Goal: Task Accomplishment & Management: Use online tool/utility

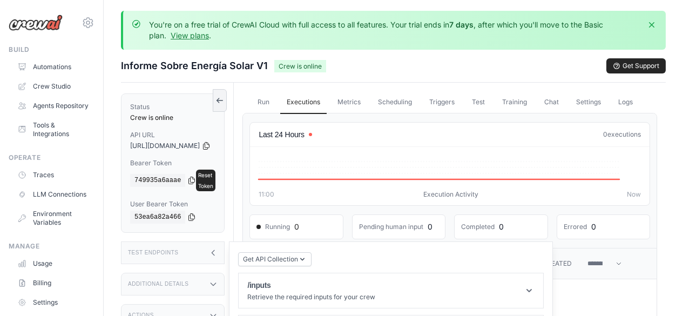
scroll to position [161, 0]
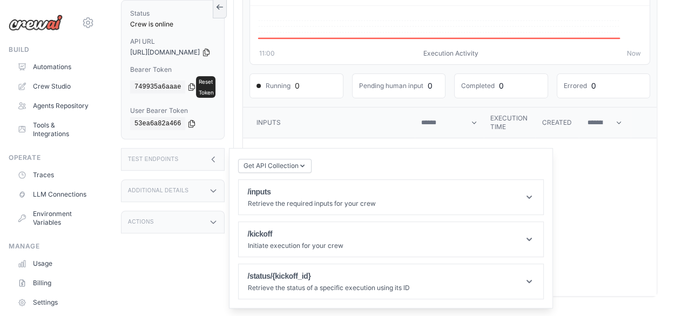
click at [380, 114] on th "Inputs" at bounding box center [329, 122] width 172 height 31
click at [361, 180] on header "/inputs Retrieve the required inputs for your crew" at bounding box center [391, 197] width 305 height 35
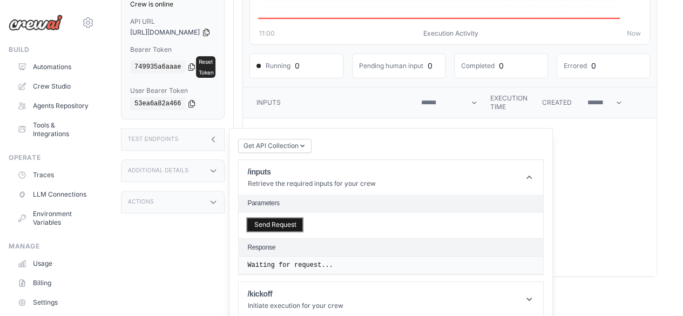
click at [302, 231] on button "Send Request" at bounding box center [274, 224] width 55 height 13
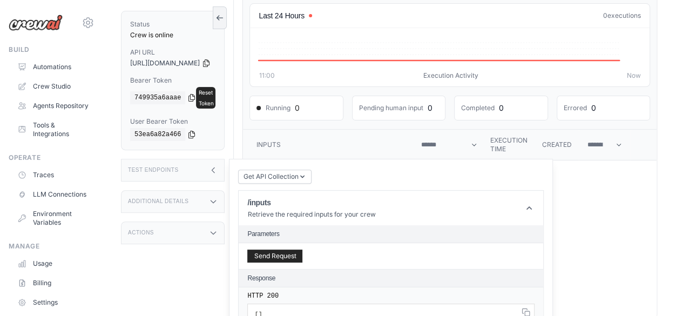
scroll to position [183, 0]
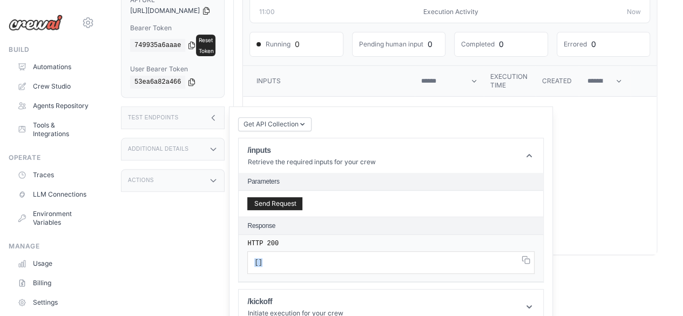
drag, startPoint x: 285, startPoint y: 271, endPoint x: 262, endPoint y: 281, distance: 24.2
click at [262, 281] on div "HTTP 200 [ ]" at bounding box center [391, 258] width 305 height 47
click at [327, 271] on pre "[ ]" at bounding box center [390, 262] width 287 height 23
click at [535, 161] on icon at bounding box center [529, 155] width 11 height 11
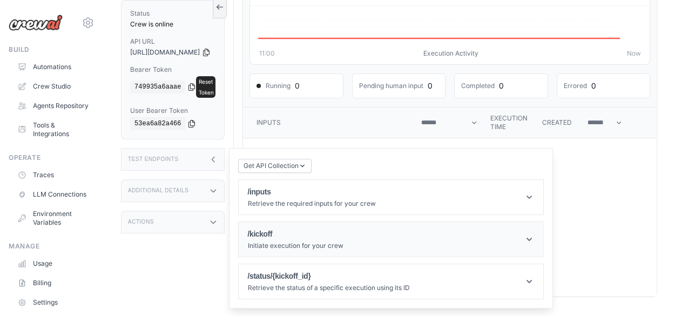
click at [485, 222] on header "/kickoff Initiate execution for your crew" at bounding box center [391, 239] width 305 height 35
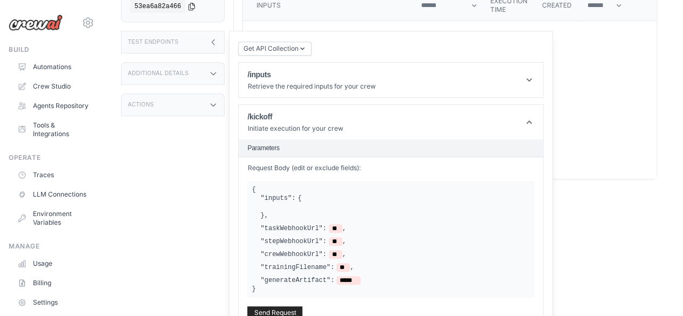
scroll to position [296, 0]
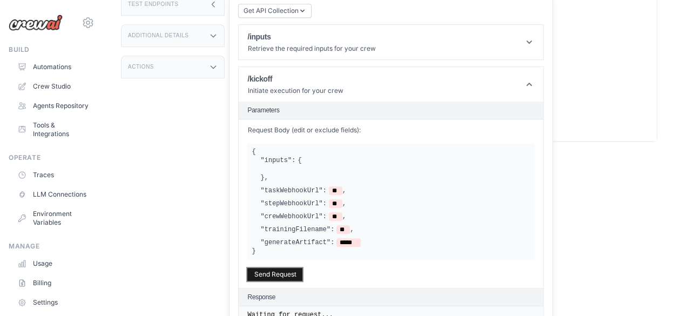
click at [302, 281] on button "Send Request" at bounding box center [274, 274] width 55 height 13
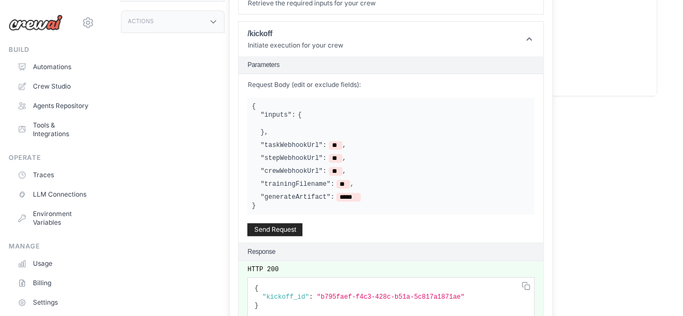
scroll to position [342, 0]
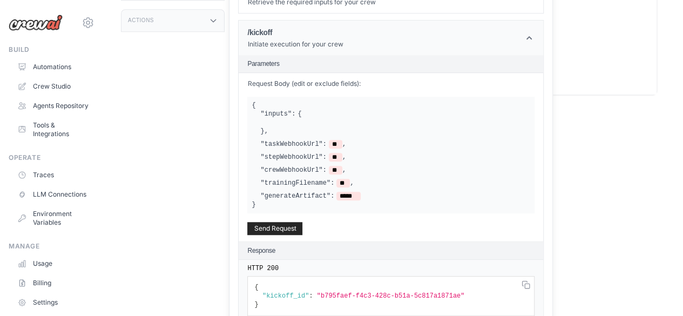
click at [446, 45] on header "/kickoff Initiate execution for your crew" at bounding box center [391, 38] width 305 height 35
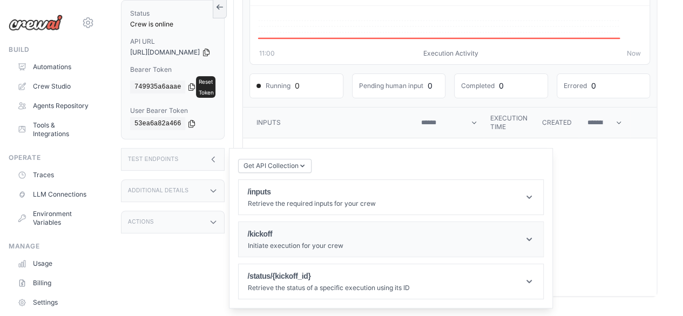
click at [343, 241] on p "Initiate execution for your crew" at bounding box center [295, 245] width 96 height 9
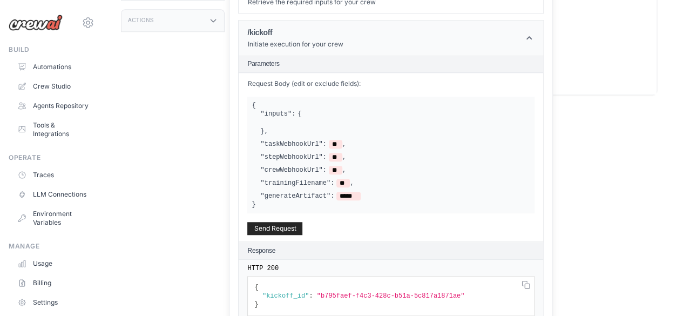
click at [540, 47] on header "/kickoff Initiate execution for your crew" at bounding box center [391, 38] width 305 height 35
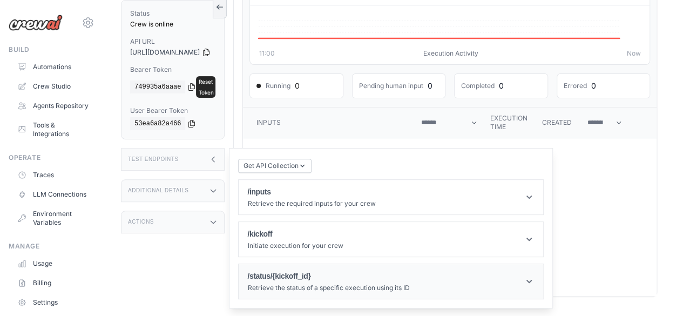
click at [431, 265] on header "/status/{kickoff_id} Retrieve the status of a specific execution using its ID" at bounding box center [391, 281] width 305 height 35
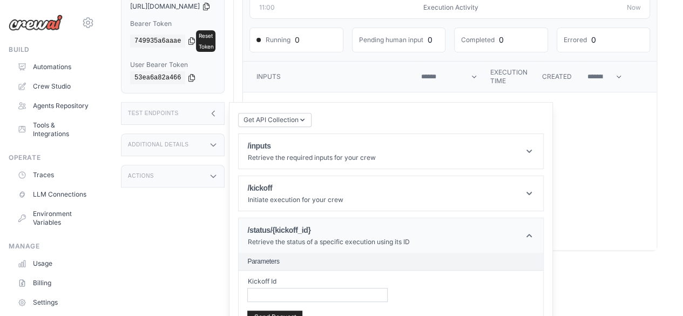
click at [475, 244] on header "/status/{kickoff_id} Retrieve the status of a specific execution using its ID" at bounding box center [391, 235] width 305 height 35
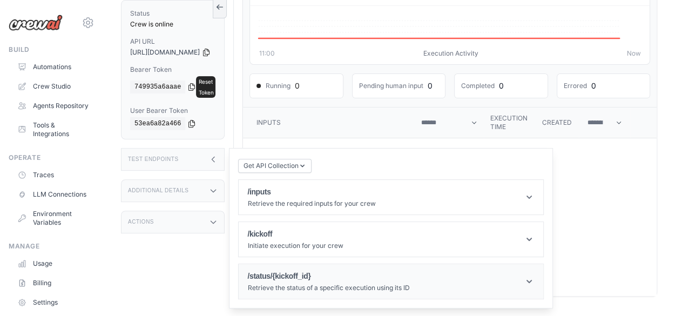
scroll to position [161, 0]
click at [435, 185] on header "/inputs Retrieve the required inputs for your crew" at bounding box center [391, 197] width 305 height 35
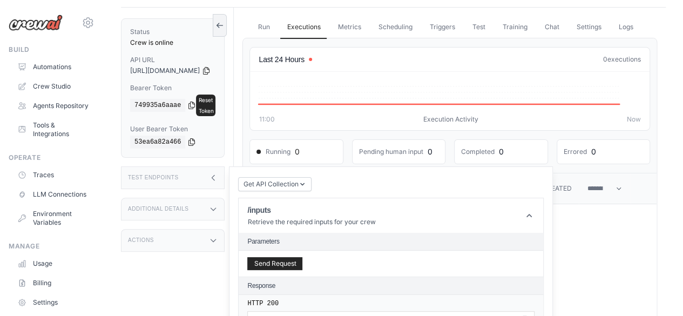
scroll to position [76, 0]
click at [210, 72] on icon at bounding box center [207, 69] width 6 height 7
click at [186, 104] on div "749935a6aaae" at bounding box center [163, 104] width 66 height 13
click at [190, 100] on icon at bounding box center [191, 104] width 9 height 9
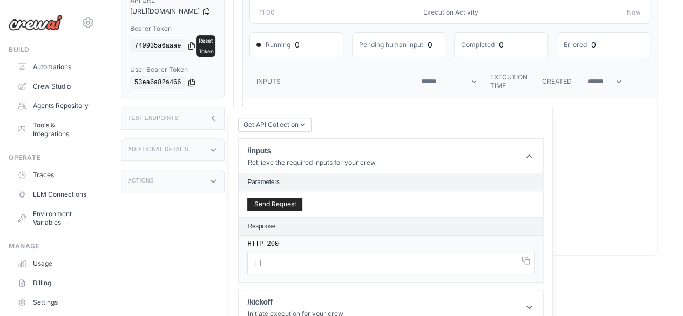
scroll to position [183, 0]
click at [509, 166] on header "/inputs Retrieve the required inputs for your crew" at bounding box center [391, 155] width 305 height 35
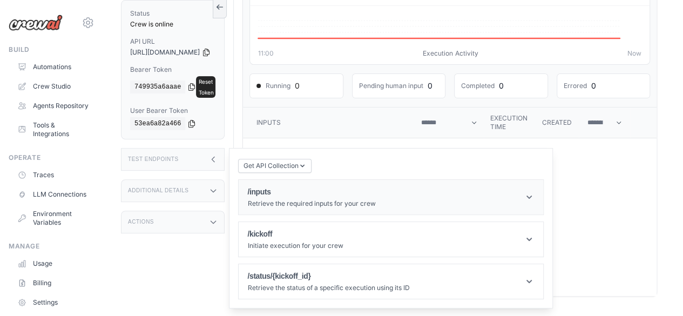
scroll to position [161, 0]
click at [408, 193] on header "/inputs Retrieve the required inputs for your crew" at bounding box center [391, 197] width 305 height 35
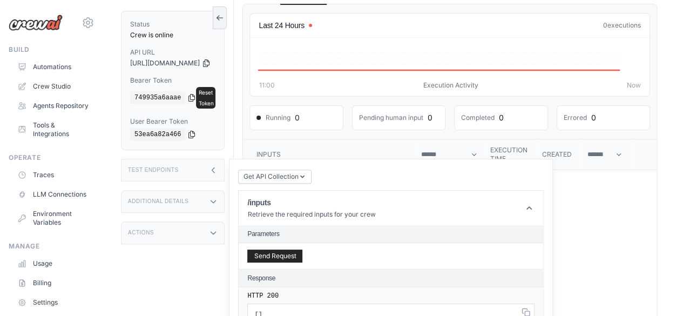
scroll to position [123, 0]
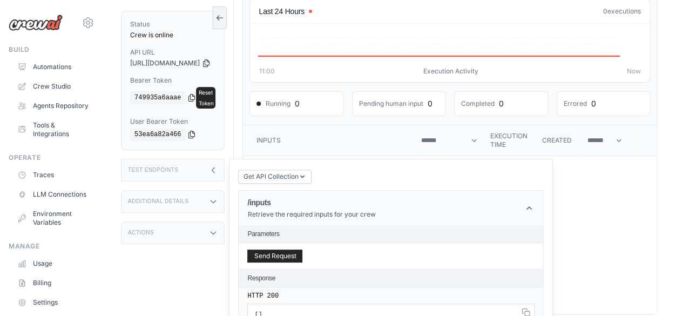
click at [503, 191] on header "/inputs Retrieve the required inputs for your crew" at bounding box center [391, 208] width 305 height 35
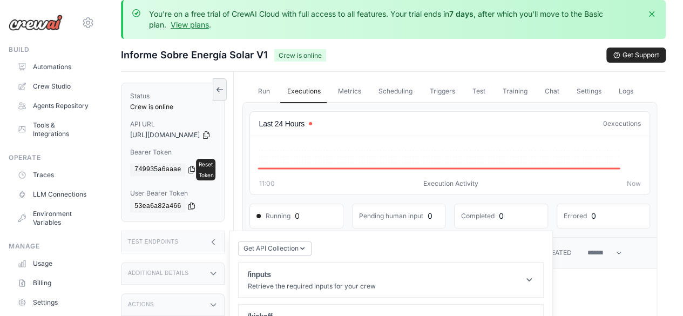
scroll to position [0, 0]
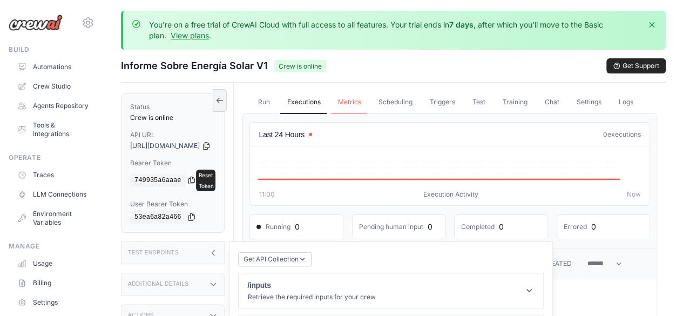
click at [367, 102] on link "Metrics" at bounding box center [349, 102] width 36 height 23
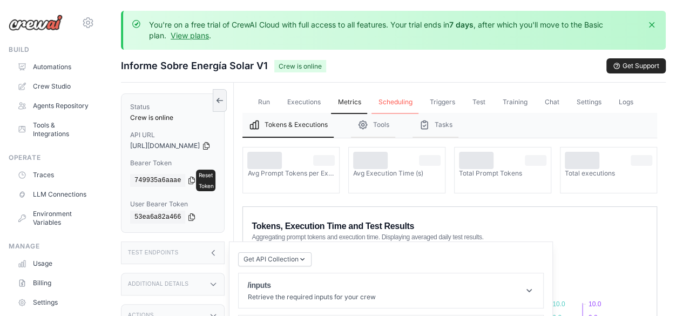
click at [418, 104] on link "Scheduling" at bounding box center [395, 102] width 47 height 23
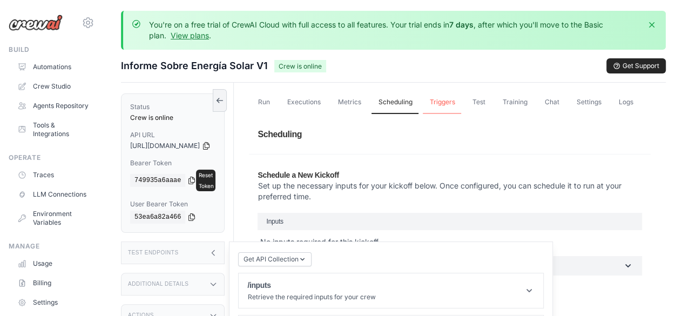
click at [461, 105] on link "Triggers" at bounding box center [442, 102] width 38 height 23
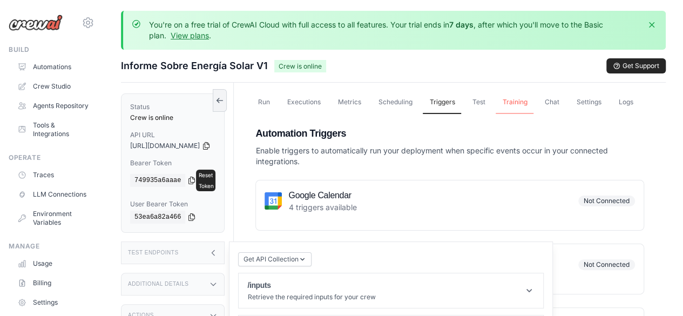
click at [511, 100] on link "Training" at bounding box center [515, 102] width 38 height 23
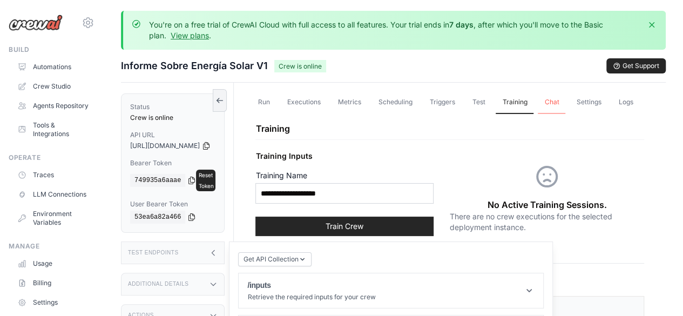
click at [563, 98] on link "Chat" at bounding box center [552, 102] width 28 height 23
click at [589, 100] on link "Settings" at bounding box center [589, 102] width 38 height 23
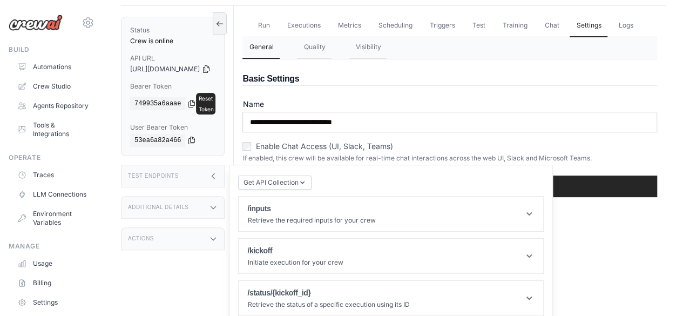
scroll to position [82, 0]
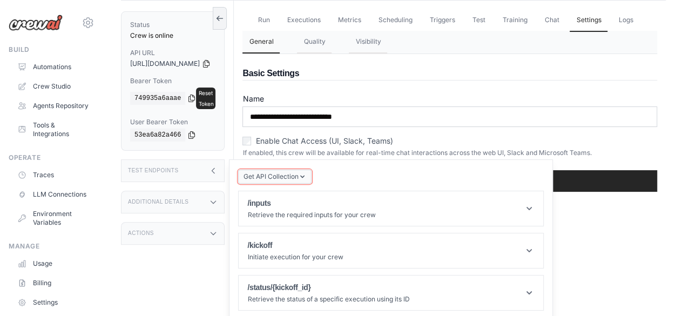
click at [312, 170] on button "Get API Collection" at bounding box center [274, 177] width 73 height 14
click at [298, 172] on span "Get API Collection" at bounding box center [270, 176] width 55 height 9
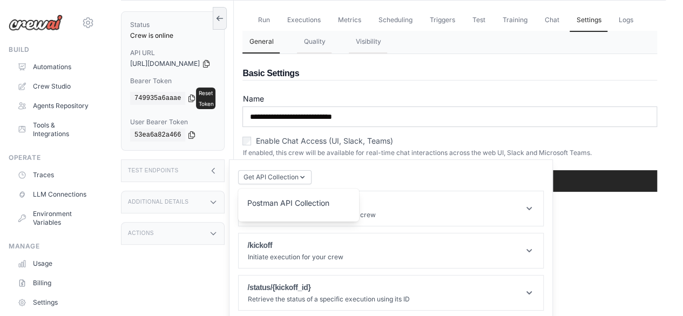
click at [305, 198] on div "Postman API Collection" at bounding box center [299, 206] width 104 height 17
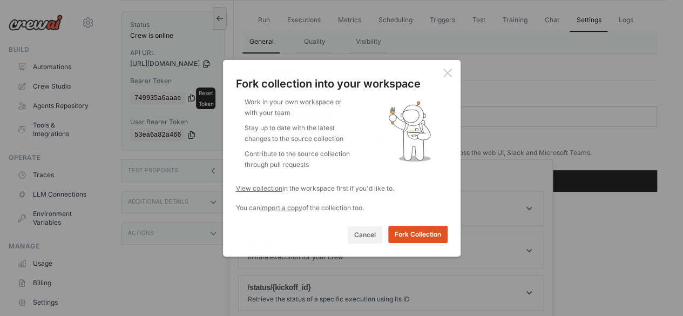
click at [413, 232] on button "Fork Collection" at bounding box center [417, 234] width 59 height 17
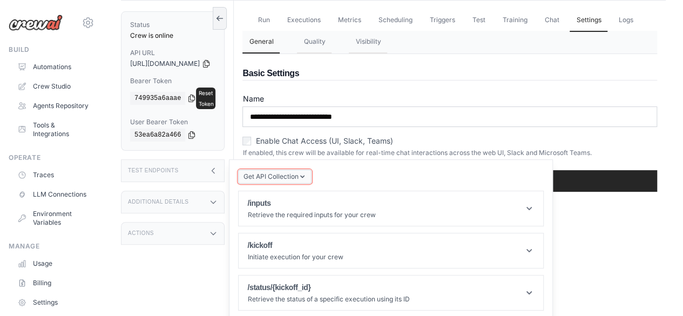
click at [305, 175] on icon "button" at bounding box center [302, 176] width 4 height 3
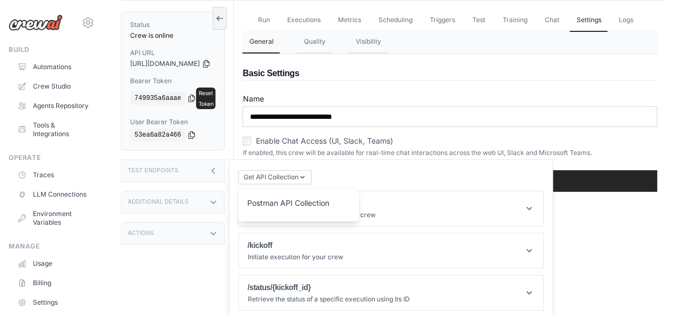
click at [362, 168] on div "Get API Collection Postman API Collection /inputs Retrieve the required inputs …" at bounding box center [391, 239] width 306 height 142
click at [359, 198] on h1 "/inputs" at bounding box center [311, 203] width 128 height 11
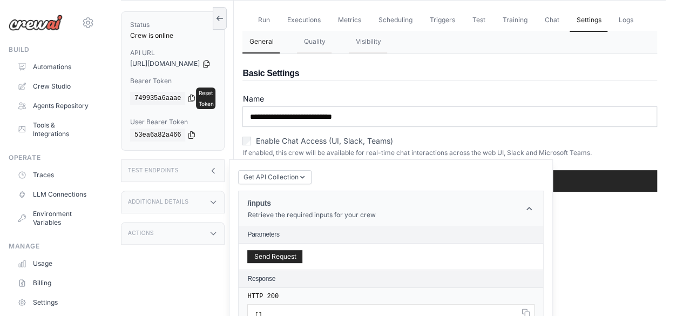
click at [359, 198] on h1 "/inputs" at bounding box center [311, 203] width 128 height 11
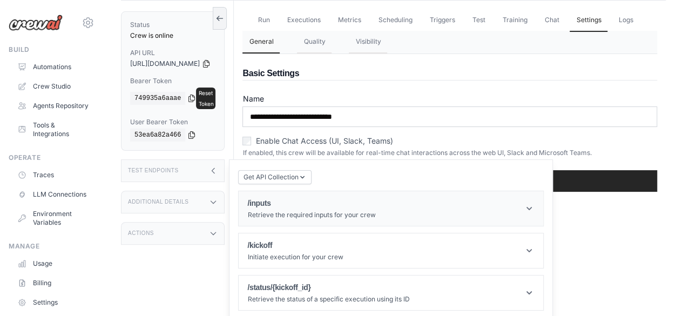
click at [308, 211] on header "/inputs Retrieve the required inputs for your crew" at bounding box center [391, 208] width 305 height 35
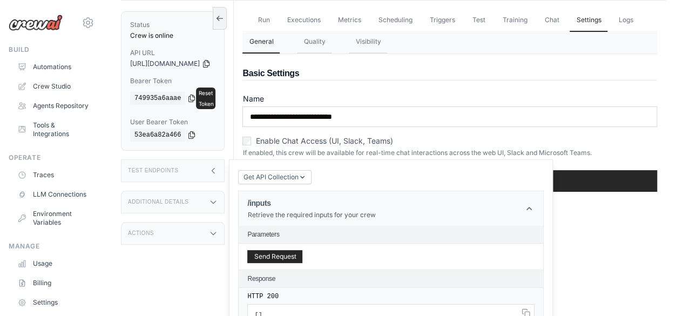
click at [368, 198] on h1 "/inputs" at bounding box center [311, 203] width 128 height 11
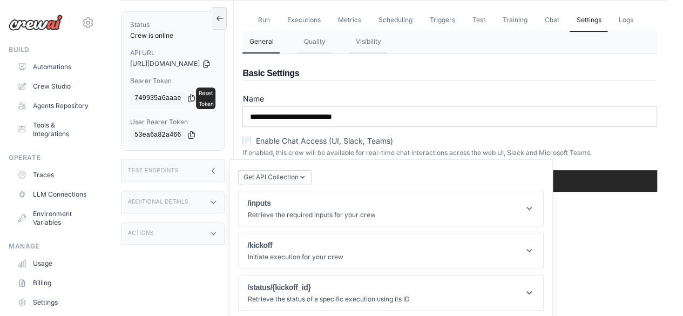
click at [220, 191] on div "Additional Details" at bounding box center [173, 202] width 104 height 23
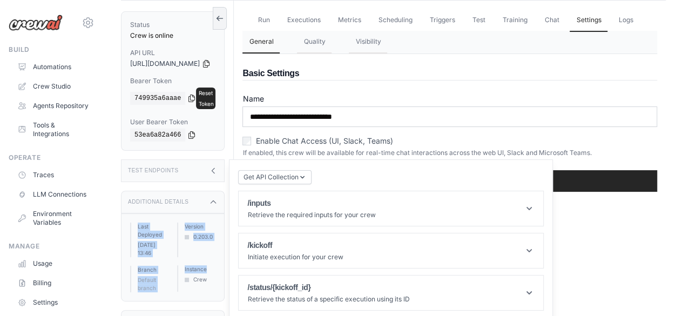
drag, startPoint x: 220, startPoint y: 188, endPoint x: 211, endPoint y: 254, distance: 66.6
click at [211, 254] on div "Additional Details Last Deployed October 13, 2025 at 13:46 Version 0.203.0 Bran…" at bounding box center [173, 246] width 104 height 111
click at [211, 265] on label "Instance" at bounding box center [200, 269] width 31 height 8
click at [206, 191] on div "Additional Details" at bounding box center [173, 202] width 104 height 23
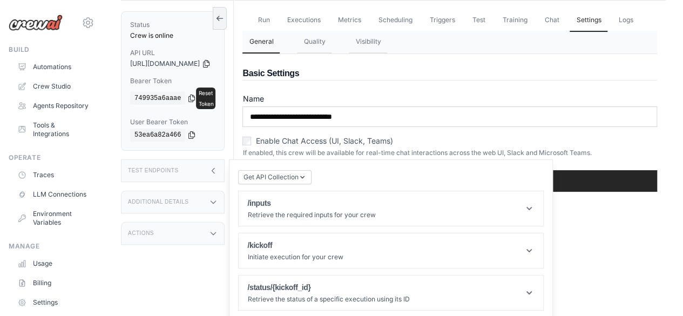
click at [208, 222] on div "Actions" at bounding box center [173, 233] width 104 height 23
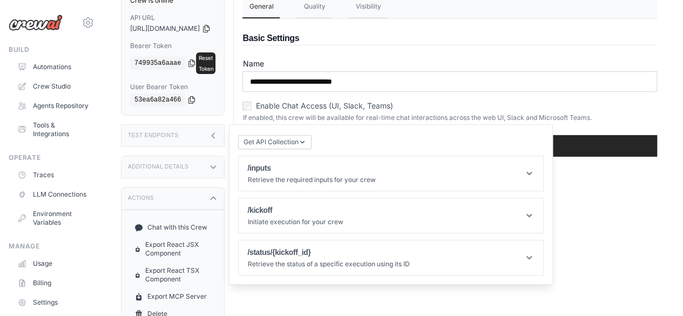
scroll to position [122, 0]
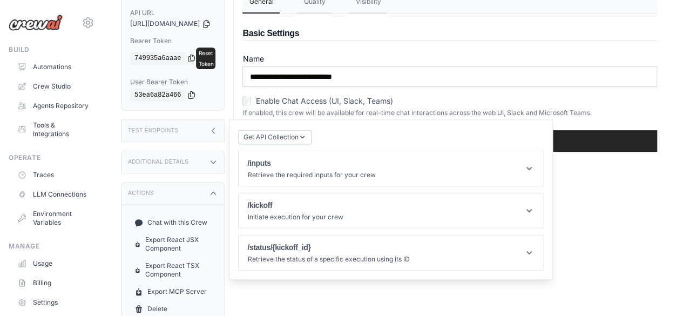
click at [196, 184] on div "Actions" at bounding box center [173, 193] width 104 height 23
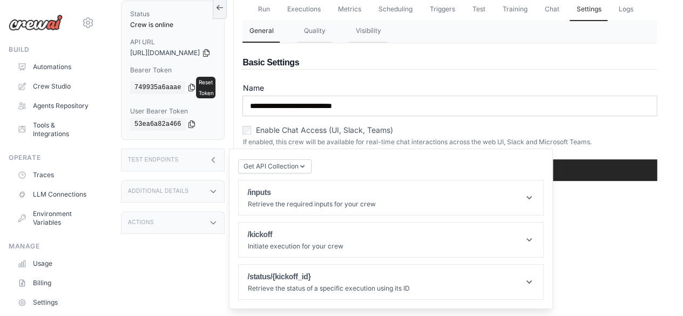
click at [214, 156] on div "Test Endpoints" at bounding box center [173, 159] width 104 height 23
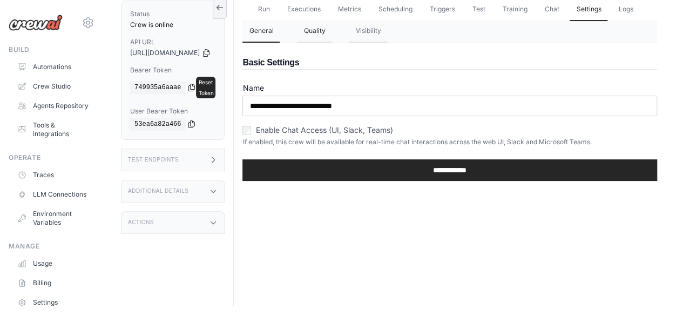
click at [327, 43] on button "Quality" at bounding box center [314, 31] width 35 height 23
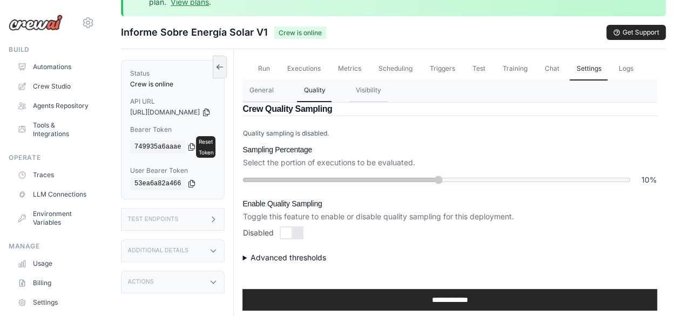
scroll to position [31, 0]
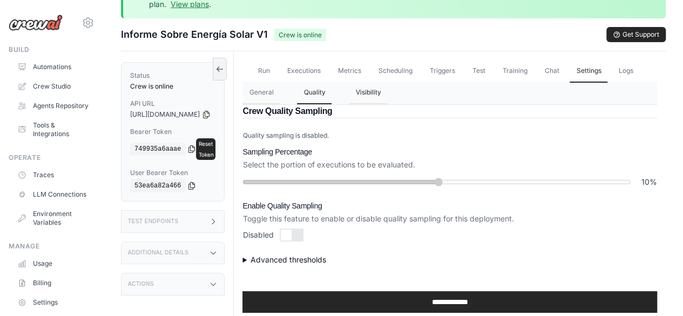
click at [387, 104] on button "Visibility" at bounding box center [368, 93] width 38 height 23
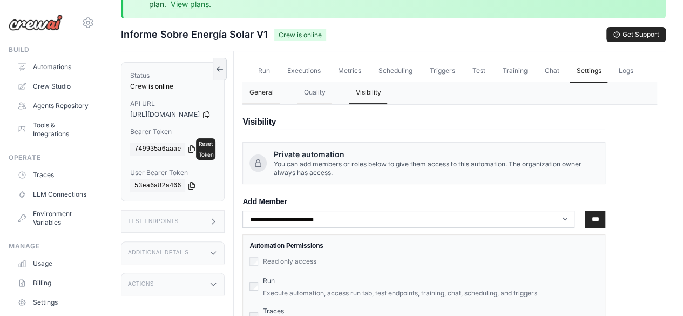
click at [280, 104] on button "General" at bounding box center [260, 93] width 37 height 23
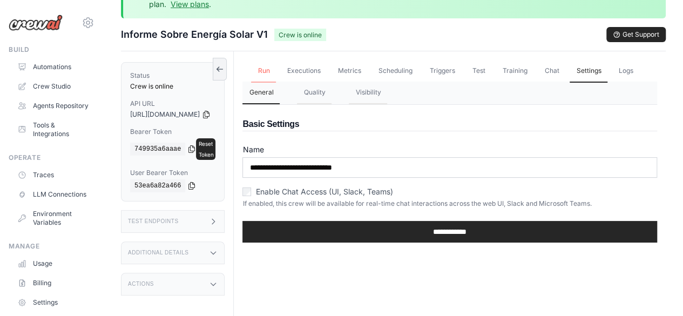
click at [276, 66] on link "Run" at bounding box center [263, 71] width 25 height 23
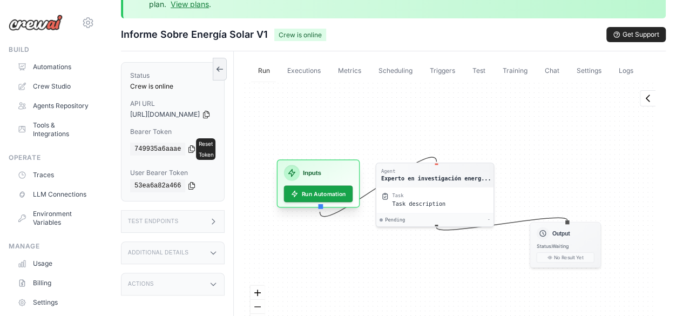
click at [321, 178] on h3 "Inputs" at bounding box center [312, 173] width 18 height 10
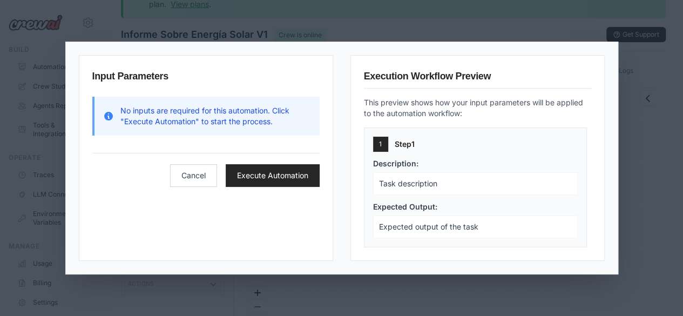
click at [517, 35] on div "Input Parameters No inputs are required for this automation. Click "Execute Aut…" at bounding box center [341, 158] width 683 height 316
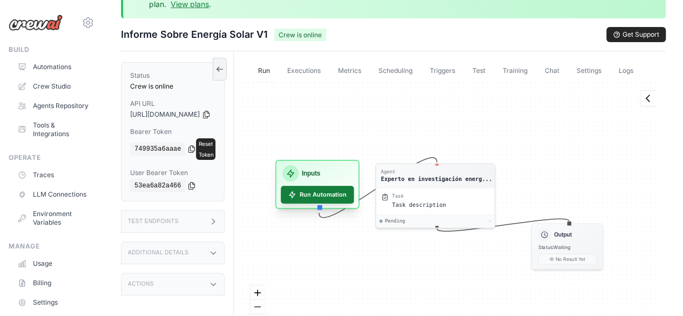
click at [332, 204] on button "Run Automation" at bounding box center [317, 195] width 73 height 18
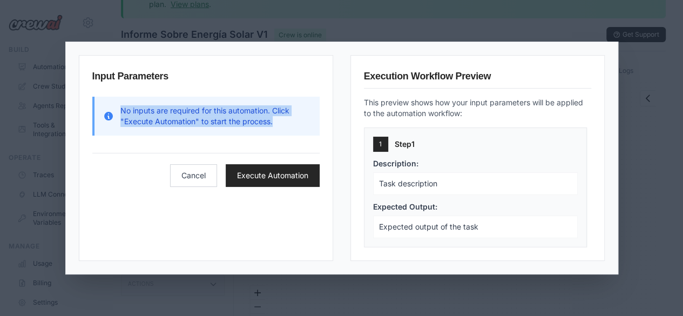
drag, startPoint x: 265, startPoint y: 124, endPoint x: 118, endPoint y: 113, distance: 147.3
click at [118, 113] on div "No inputs are required for this automation. Click "Execute Automation" to start…" at bounding box center [207, 116] width 208 height 22
copy p "No inputs are required for this automation. Click "Execute Automation" to start…"
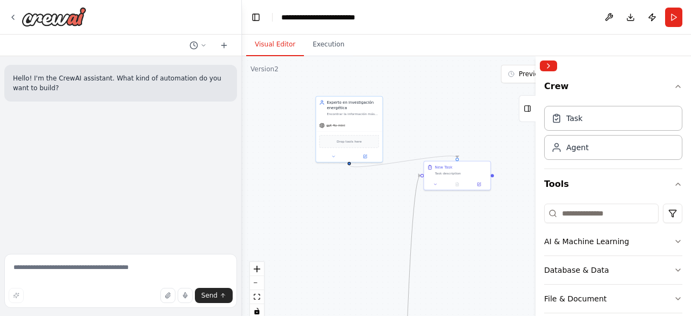
drag, startPoint x: 361, startPoint y: 109, endPoint x: 415, endPoint y: 175, distance: 85.6
click at [415, 175] on div ".deletable-edge-delete-btn { width: 20px; height: 20px; border: 0px solid #ffff…" at bounding box center [466, 191] width 449 height 270
click at [431, 185] on button at bounding box center [435, 183] width 18 height 6
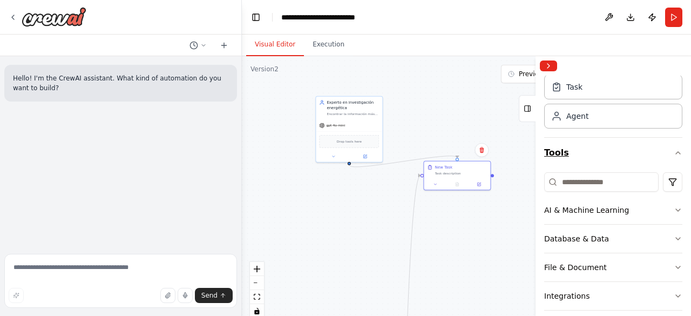
scroll to position [31, 0]
click at [665, 189] on html "**********" at bounding box center [345, 158] width 691 height 316
click at [665, 151] on button "Tools" at bounding box center [613, 153] width 138 height 30
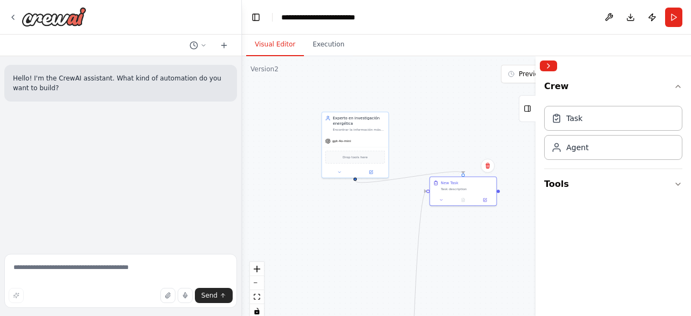
drag, startPoint x: 454, startPoint y: 91, endPoint x: 460, endPoint y: 104, distance: 14.5
click at [460, 104] on div ".deletable-edge-delete-btn { width: 20px; height: 20px; border: 0px solid #ffff…" at bounding box center [466, 191] width 449 height 270
click at [336, 171] on button at bounding box center [338, 169] width 31 height 6
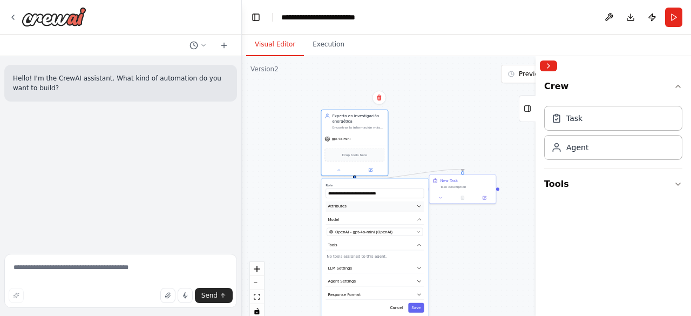
click at [349, 205] on button "Attributes" at bounding box center [375, 206] width 98 height 10
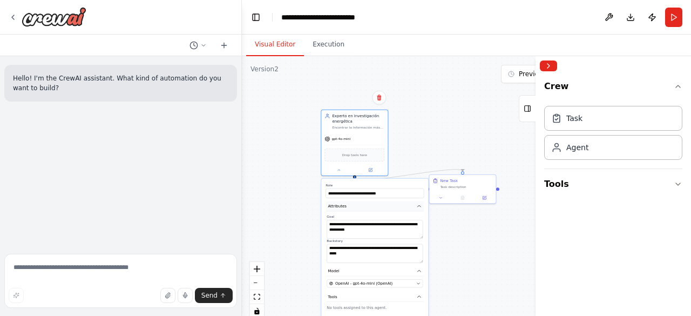
click at [349, 205] on button "Attributes" at bounding box center [375, 206] width 98 height 10
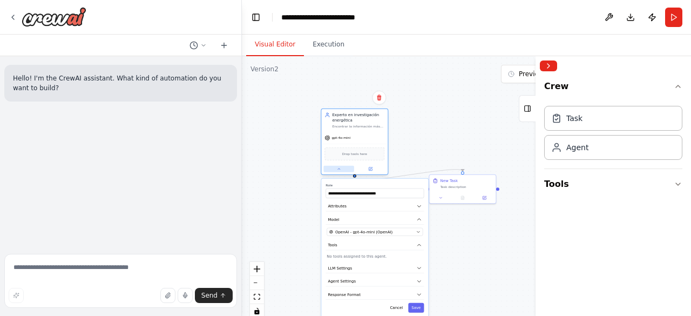
click at [336, 170] on button at bounding box center [338, 169] width 31 height 6
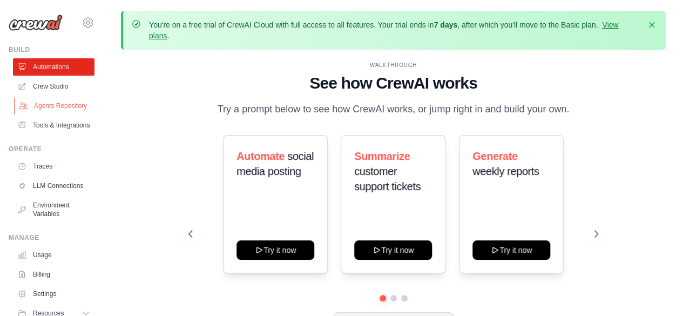
click at [38, 114] on link "Agents Repository" at bounding box center [55, 105] width 82 height 17
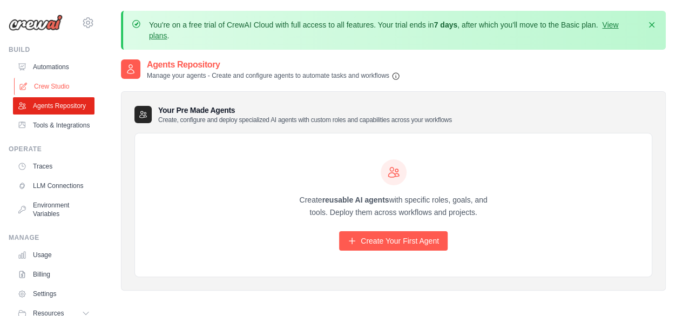
click at [72, 85] on link "Crew Studio" at bounding box center [55, 86] width 82 height 17
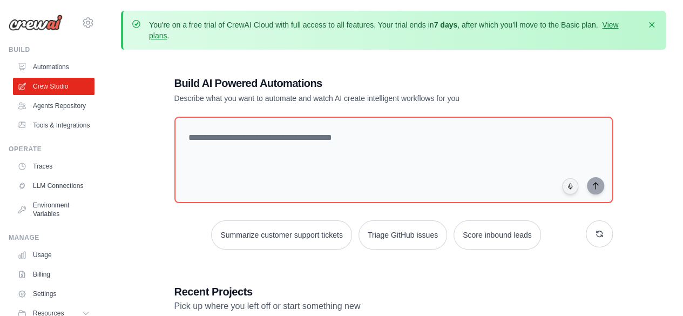
click at [614, 19] on div "You're on a free trial of CrewAI Cloud with full access to all features. Your t…" at bounding box center [393, 30] width 545 height 39
click at [608, 21] on link "View plans" at bounding box center [383, 30] width 469 height 19
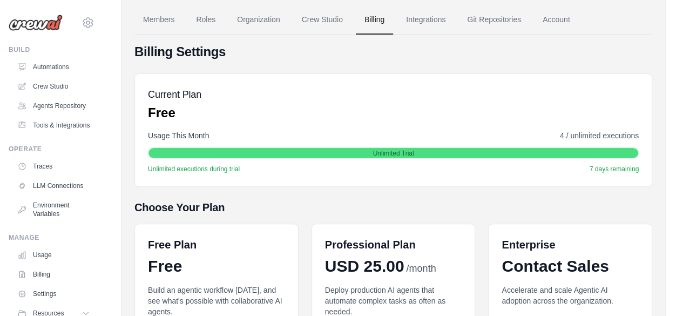
scroll to position [98, 0]
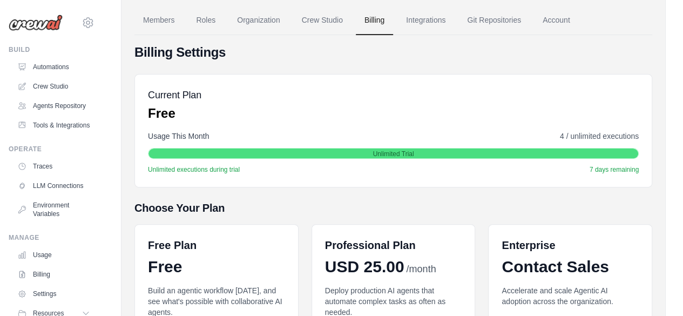
click at [576, 137] on span "4 / unlimited executions" at bounding box center [599, 136] width 79 height 11
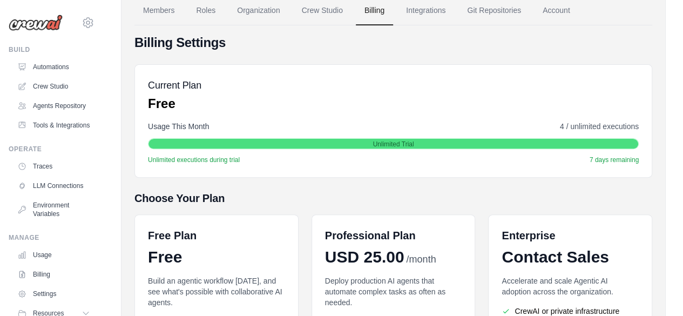
drag, startPoint x: 559, startPoint y: 124, endPoint x: 643, endPoint y: 117, distance: 83.4
click at [643, 117] on div "Current Plan Free Usage This Month 4 / unlimited executions Unlimited Trial Unl…" at bounding box center [393, 120] width 518 height 113
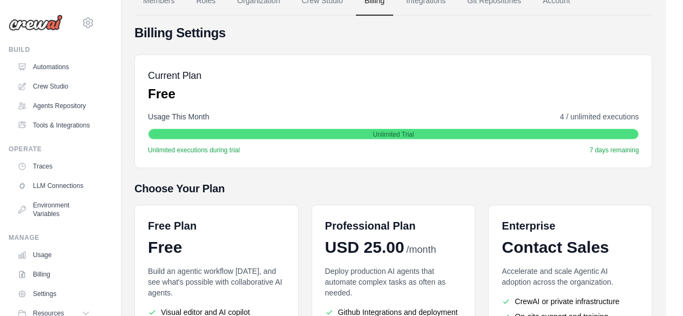
scroll to position [71, 0]
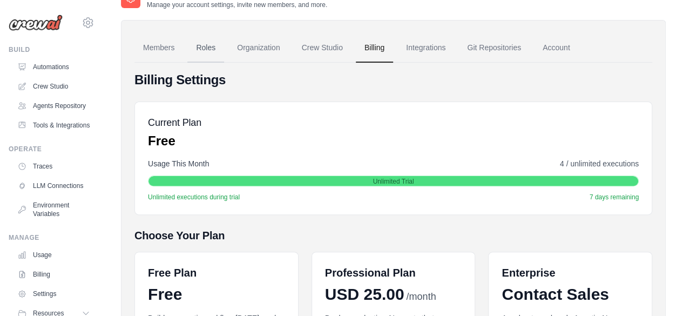
click at [200, 57] on link "Roles" at bounding box center [205, 47] width 37 height 29
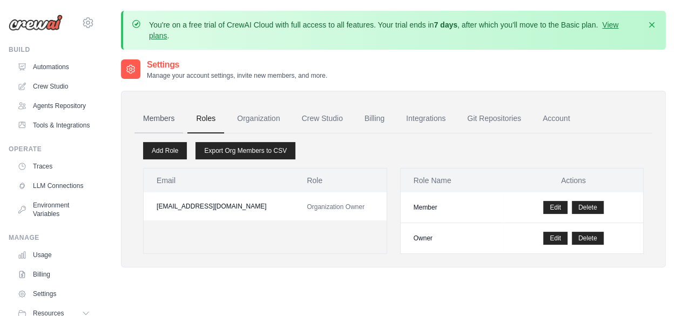
click at [143, 116] on link "Members" at bounding box center [158, 118] width 49 height 29
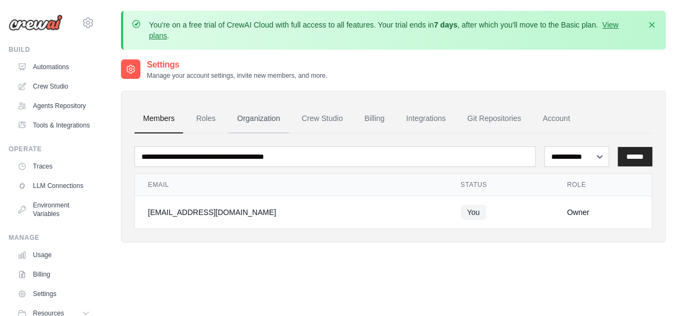
click at [232, 111] on link "Organization" at bounding box center [258, 118] width 60 height 29
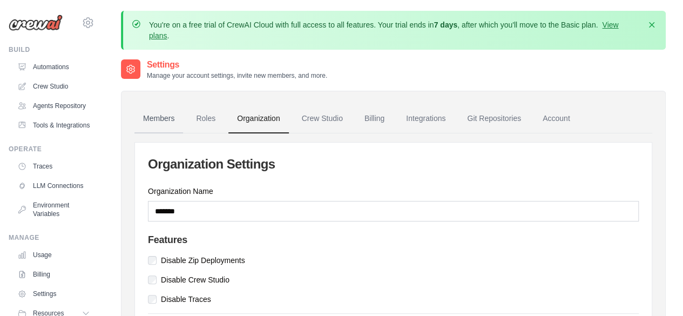
click at [140, 119] on link "Members" at bounding box center [158, 118] width 49 height 29
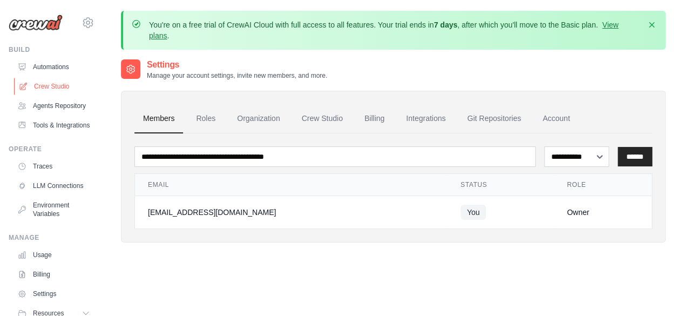
click at [62, 87] on link "Crew Studio" at bounding box center [55, 86] width 82 height 17
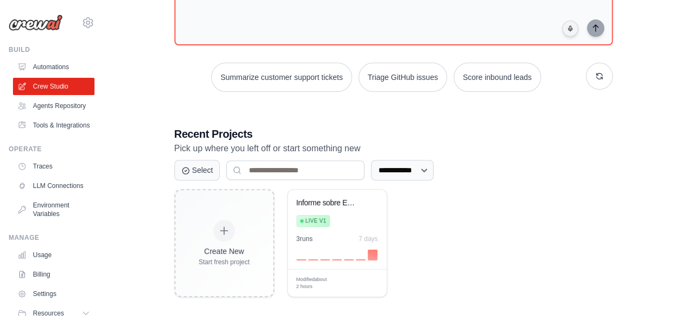
scroll to position [160, 0]
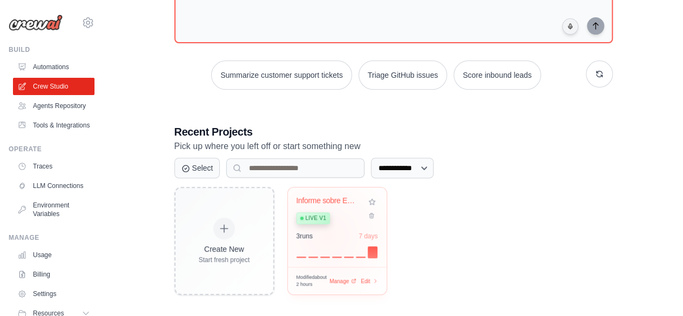
click at [327, 235] on div "3 run s 7 days" at bounding box center [337, 236] width 82 height 9
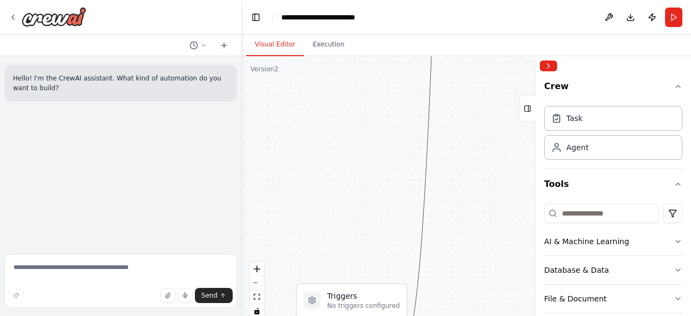
drag, startPoint x: 424, startPoint y: 163, endPoint x: 424, endPoint y: 190, distance: 27.0
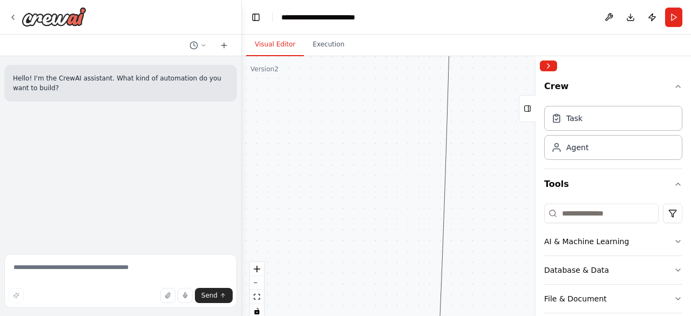
drag, startPoint x: 380, startPoint y: 101, endPoint x: 407, endPoint y: 341, distance: 241.7
click at [407, 315] on html "**********" at bounding box center [345, 158] width 691 height 316
drag, startPoint x: 411, startPoint y: 97, endPoint x: 391, endPoint y: 244, distance: 148.2
click at [391, 244] on div ".deletable-edge-delete-btn { width: 20px; height: 20px; border: 0px solid #ffff…" at bounding box center [466, 191] width 449 height 270
drag, startPoint x: 397, startPoint y: 91, endPoint x: 377, endPoint y: 24, distance: 69.5
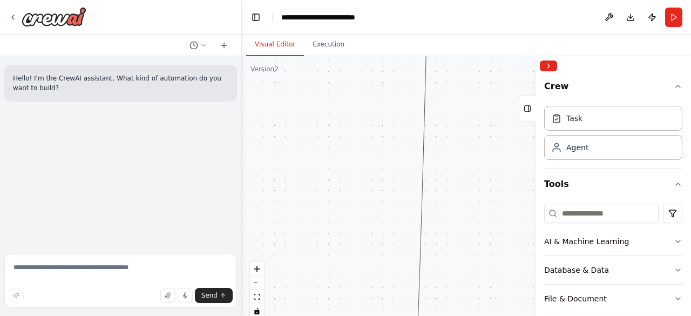
click at [377, 24] on main "**********" at bounding box center [466, 158] width 449 height 316
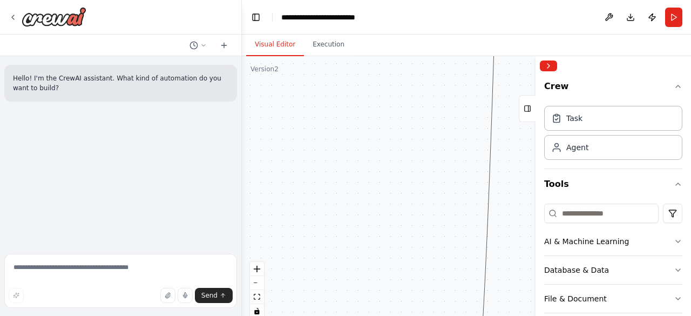
drag, startPoint x: 372, startPoint y: 124, endPoint x: 427, endPoint y: -15, distance: 149.3
click at [427, 0] on html "**********" at bounding box center [345, 158] width 691 height 316
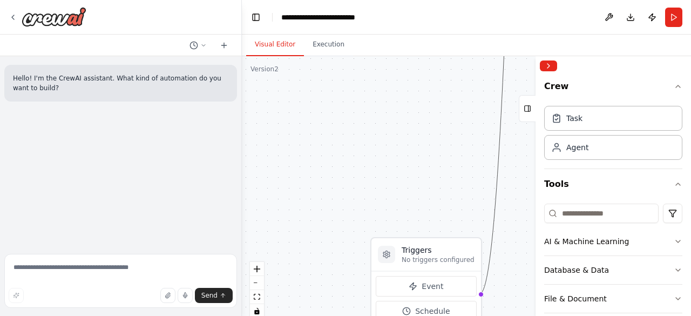
drag, startPoint x: 391, startPoint y: 166, endPoint x: 407, endPoint y: 20, distance: 146.6
click at [407, 20] on main "**********" at bounding box center [466, 158] width 449 height 316
click at [324, 48] on button "Execution" at bounding box center [328, 44] width 49 height 23
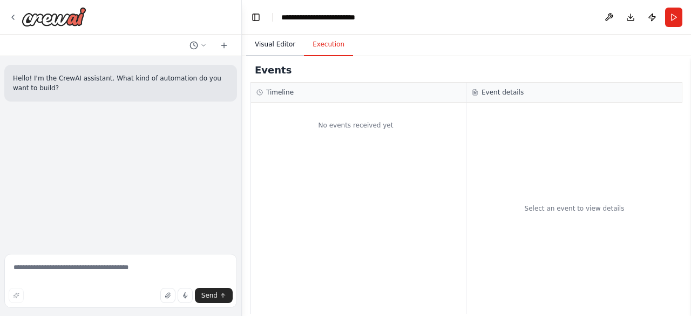
click at [282, 50] on button "Visual Editor" at bounding box center [275, 44] width 58 height 23
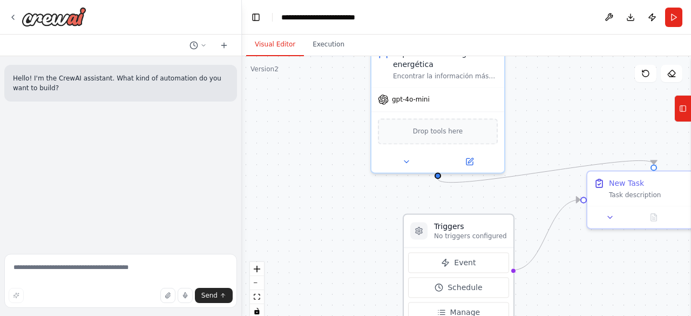
drag, startPoint x: 450, startPoint y: 255, endPoint x: 482, endPoint y: 231, distance: 40.4
click at [482, 231] on div "Triggers No triggers configured" at bounding box center [470, 230] width 73 height 19
click at [573, 110] on div ".deletable-edge-delete-btn { width: 20px; height: 20px; border: 0px solid #ffff…" at bounding box center [466, 191] width 449 height 270
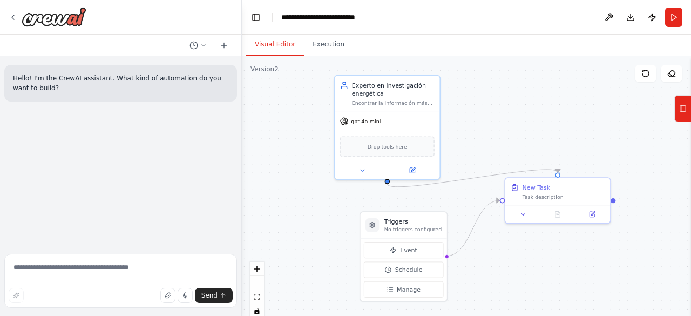
drag, startPoint x: 546, startPoint y: 154, endPoint x: 471, endPoint y: 163, distance: 76.0
click at [471, 163] on div ".deletable-edge-delete-btn { width: 20px; height: 20px; border: 0px solid #ffff…" at bounding box center [466, 191] width 449 height 270
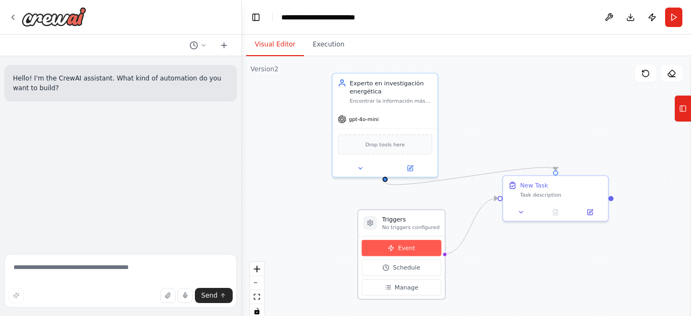
click at [408, 250] on span "Event" at bounding box center [406, 248] width 17 height 9
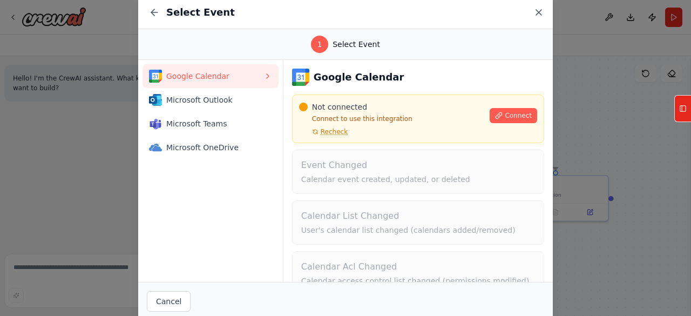
click at [540, 16] on icon at bounding box center [538, 12] width 11 height 11
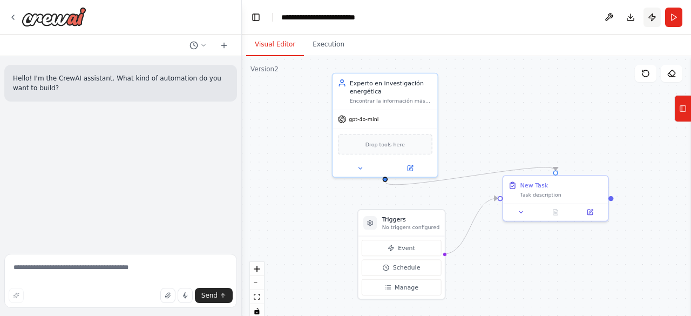
click at [654, 17] on button "Publish" at bounding box center [652, 17] width 17 height 19
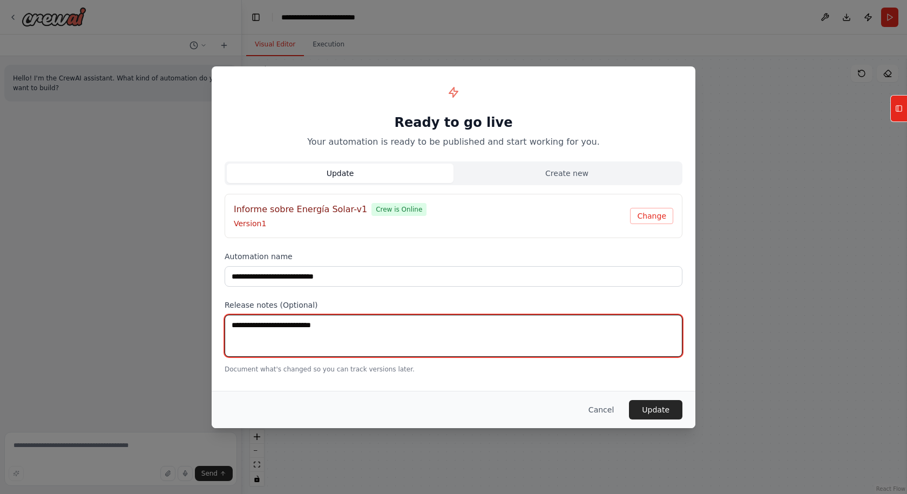
click at [435, 315] on textarea at bounding box center [454, 336] width 458 height 42
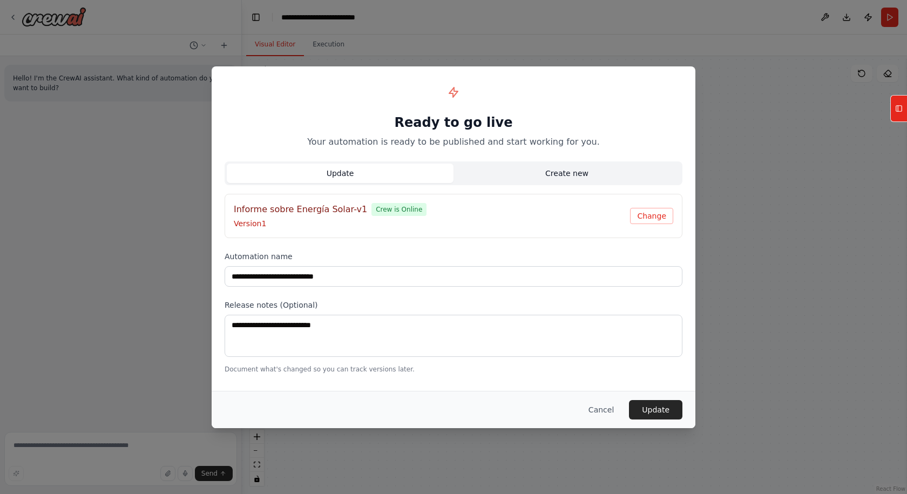
click at [537, 165] on button "Create new" at bounding box center [567, 173] width 227 height 19
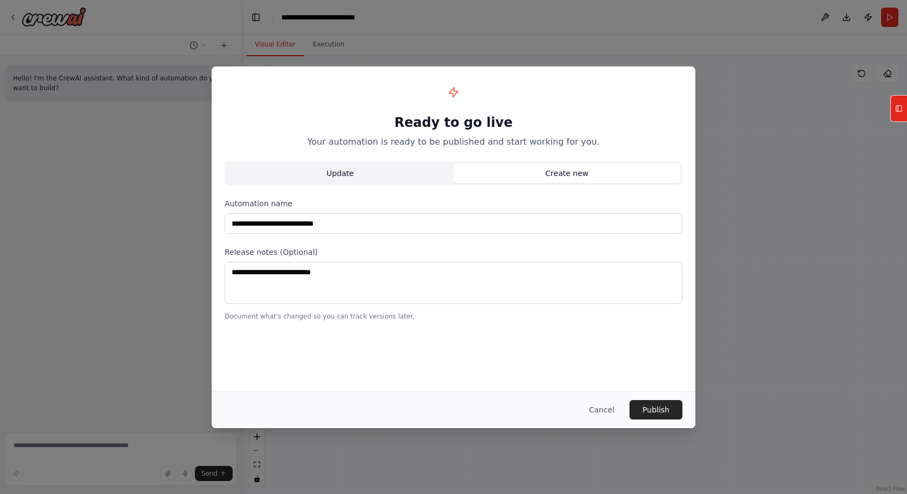
click at [408, 172] on button "Update" at bounding box center [340, 173] width 227 height 19
type input "**********"
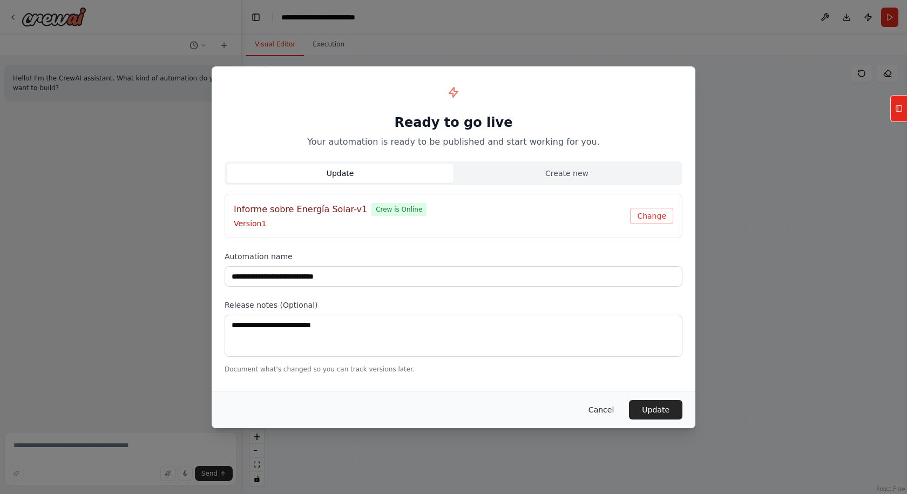
click at [614, 315] on button "Cancel" at bounding box center [601, 409] width 43 height 19
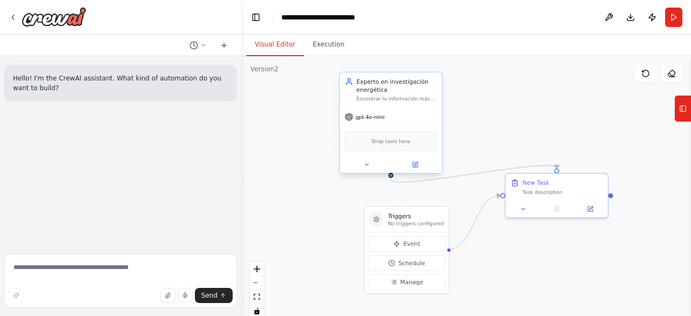
click at [373, 169] on div at bounding box center [391, 164] width 102 height 17
click at [370, 164] on button at bounding box center [366, 165] width 47 height 10
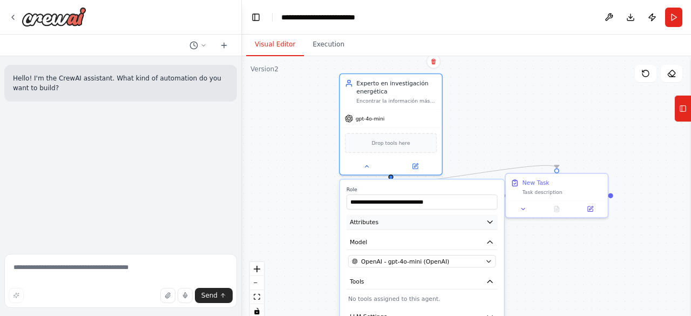
click at [384, 219] on button "Attributes" at bounding box center [422, 221] width 151 height 15
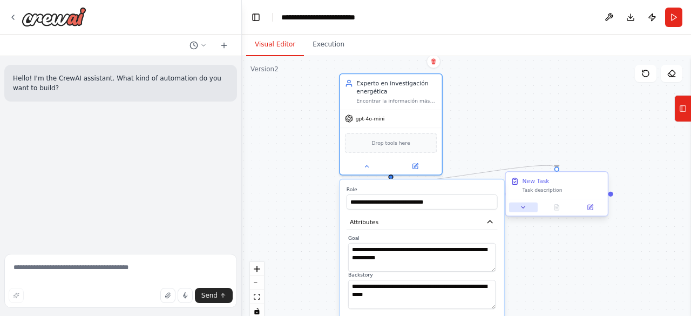
click at [533, 211] on button at bounding box center [523, 207] width 29 height 10
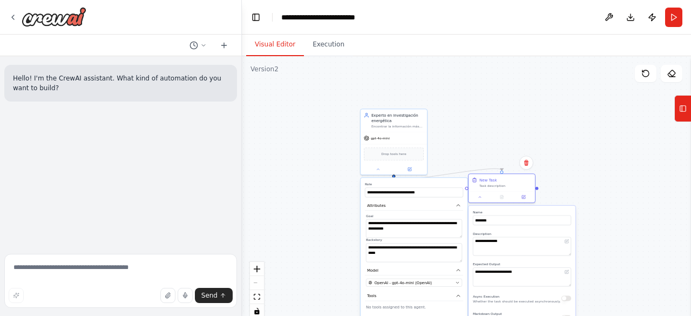
drag, startPoint x: 492, startPoint y: 93, endPoint x: 387, endPoint y: 46, distance: 115.3
click at [387, 46] on div "Visual Editor Execution Version 2 Show Tools Hide Agents .deletable-edge-delete…" at bounding box center [466, 175] width 449 height 281
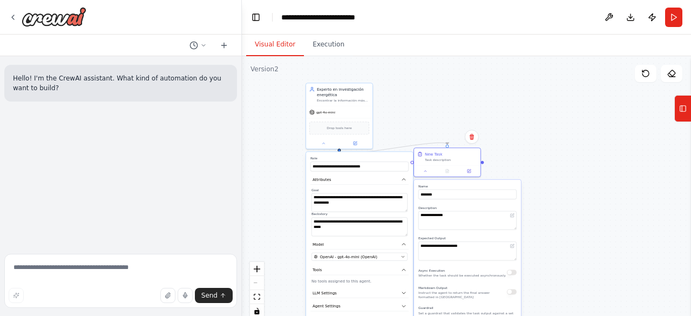
drag, startPoint x: 550, startPoint y: 133, endPoint x: 560, endPoint y: 122, distance: 15.3
click at [560, 122] on div ".deletable-edge-delete-btn { width: 20px; height: 20px; border: 0px solid #ffff…" at bounding box center [466, 191] width 449 height 270
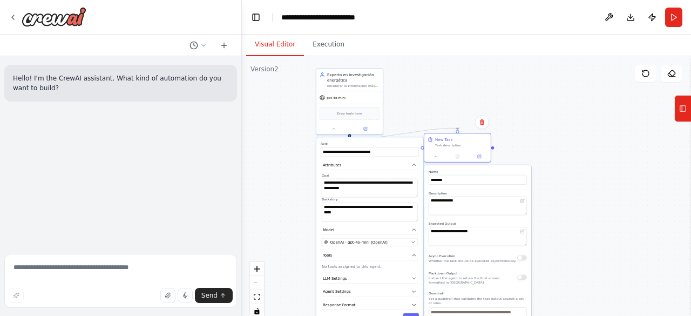
drag, startPoint x: 560, startPoint y: 129, endPoint x: 560, endPoint y: 120, distance: 8.6
click at [560, 123] on div ".deletable-edge-delete-btn { width: 20px; height: 20px; border: 0px solid #ffff…" at bounding box center [466, 191] width 449 height 270
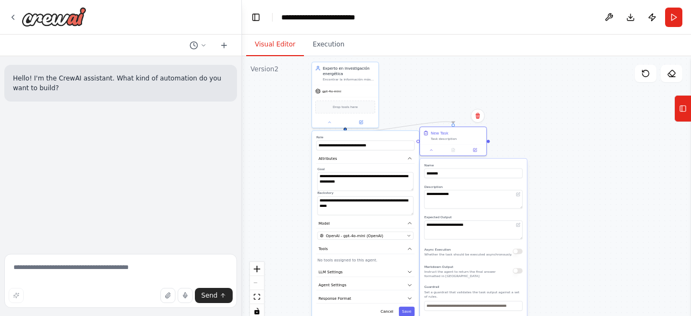
click at [587, 204] on div ".deletable-edge-delete-btn { width: 20px; height: 20px; border: 0px solid #ffff…" at bounding box center [466, 191] width 449 height 270
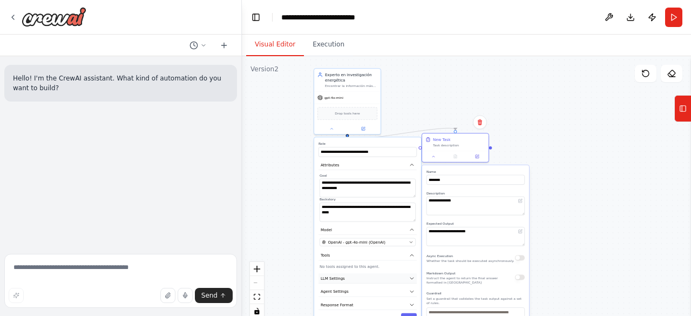
click at [401, 281] on button "LLM Settings" at bounding box center [368, 278] width 98 height 10
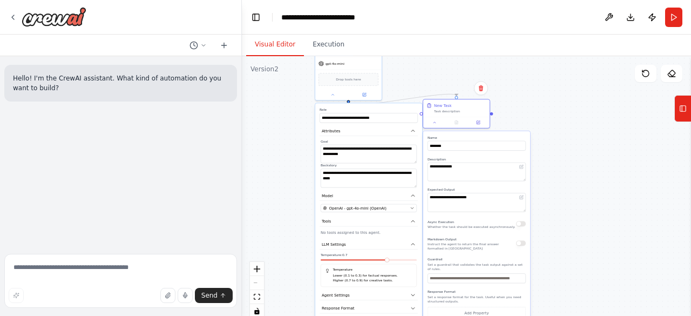
drag, startPoint x: 596, startPoint y: 211, endPoint x: 600, endPoint y: 154, distance: 56.9
click at [600, 154] on div ".deletable-edge-delete-btn { width: 20px; height: 20px; border: 0px solid #ffff…" at bounding box center [466, 191] width 449 height 270
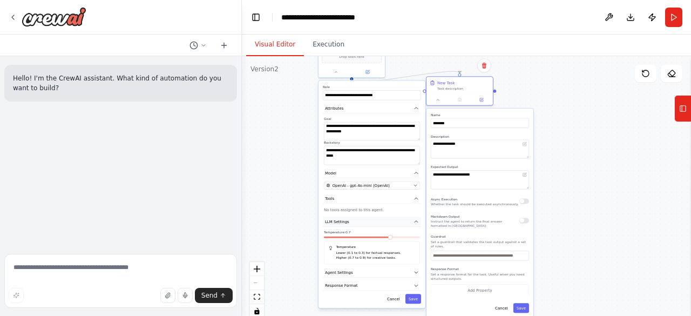
click at [390, 223] on button "LLM Settings" at bounding box center [372, 222] width 98 height 10
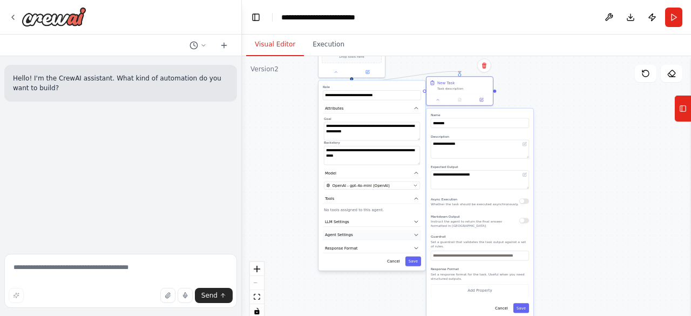
click at [379, 234] on button "Agent Settings" at bounding box center [372, 235] width 98 height 10
click at [375, 247] on button "Response Format" at bounding box center [372, 248] width 98 height 10
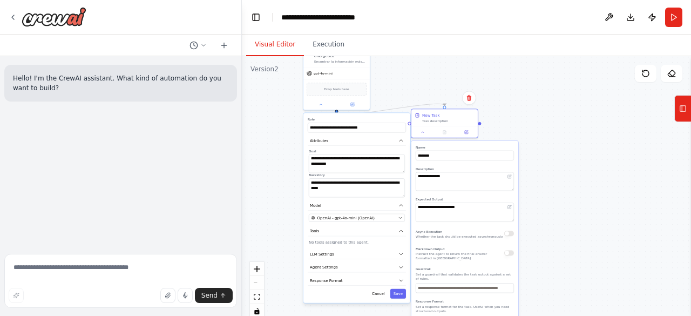
drag, startPoint x: 592, startPoint y: 174, endPoint x: 577, endPoint y: 206, distance: 34.8
click at [577, 206] on div ".deletable-edge-delete-btn { width: 20px; height: 20px; border: 0px solid #ffff…" at bounding box center [466, 191] width 449 height 270
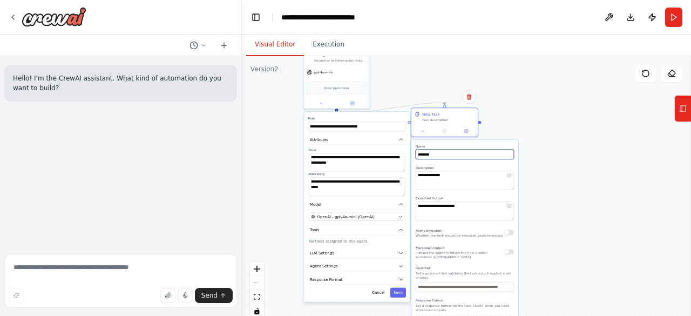
click at [455, 156] on input "********" at bounding box center [465, 155] width 98 height 10
click at [318, 102] on button at bounding box center [321, 102] width 31 height 6
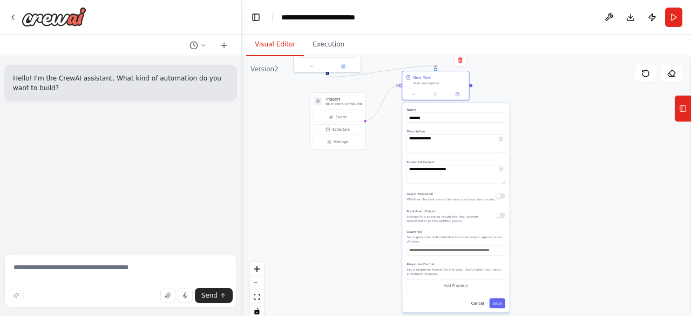
drag, startPoint x: 541, startPoint y: 154, endPoint x: 532, endPoint y: 117, distance: 37.7
click at [532, 117] on div ".deletable-edge-delete-btn { width: 20px; height: 20px; border: 0px solid #ffff…" at bounding box center [466, 191] width 449 height 270
click at [419, 93] on button at bounding box center [413, 93] width 18 height 6
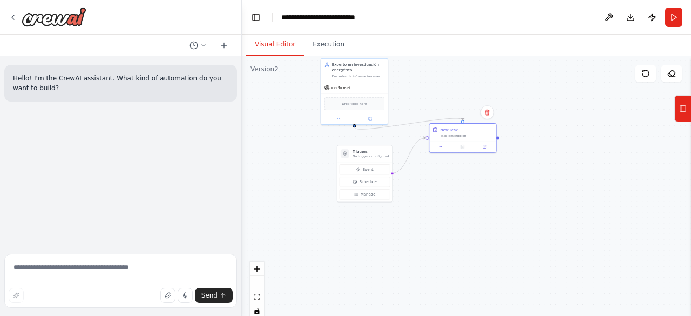
drag, startPoint x: 417, startPoint y: 175, endPoint x: 444, endPoint y: 228, distance: 58.9
click at [444, 228] on div ".deletable-edge-delete-btn { width: 20px; height: 20px; border: 0px solid #ffff…" at bounding box center [466, 191] width 449 height 270
click at [442, 146] on icon at bounding box center [440, 146] width 4 height 4
click at [442, 144] on icon at bounding box center [440, 146] width 4 height 4
click at [340, 118] on icon at bounding box center [338, 118] width 4 height 4
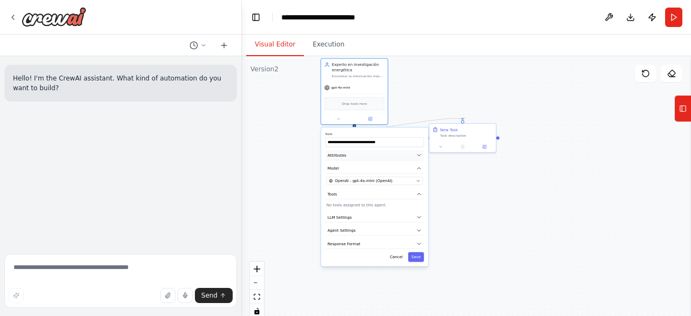
click at [382, 157] on button "Attributes" at bounding box center [375, 155] width 99 height 10
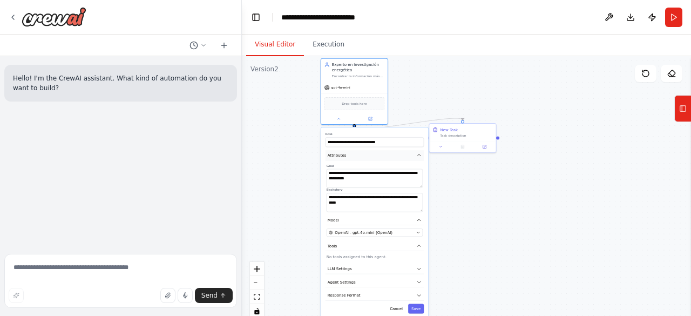
click at [382, 157] on button "Attributes" at bounding box center [375, 155] width 99 height 10
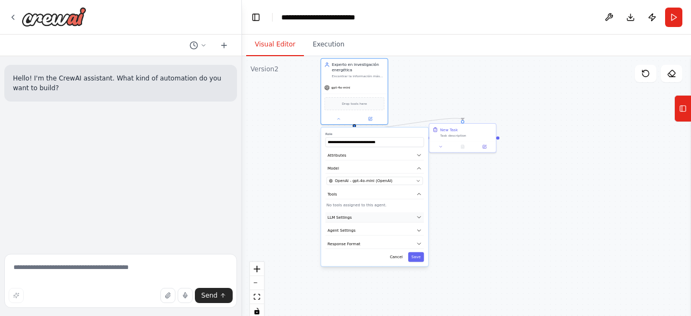
click at [350, 218] on button "LLM Settings" at bounding box center [375, 217] width 99 height 10
click at [368, 153] on button "Attributes" at bounding box center [375, 155] width 99 height 10
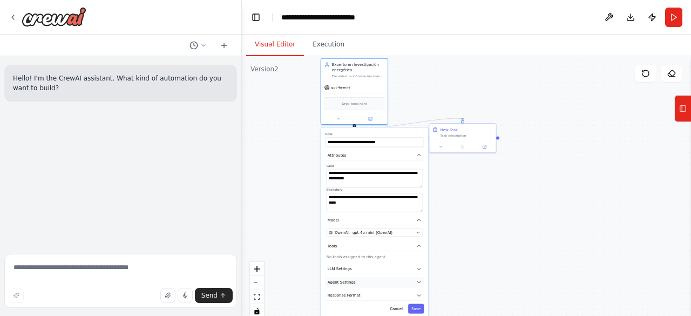
click at [362, 283] on button "Agent Settings" at bounding box center [375, 282] width 99 height 10
click at [362, 283] on button "Agent Settings" at bounding box center [375, 282] width 98 height 10
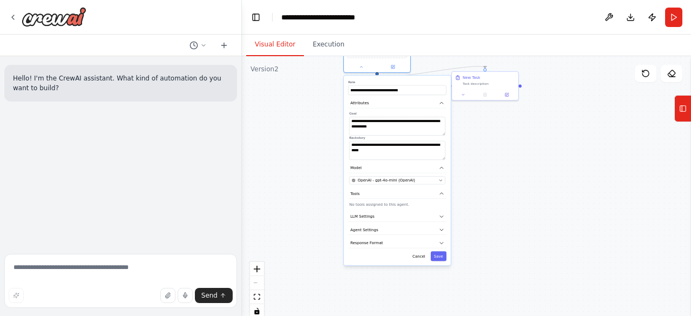
drag, startPoint x: 468, startPoint y: 217, endPoint x: 503, endPoint y: 140, distance: 84.6
click at [497, 153] on div ".deletable-edge-delete-btn { width: 20px; height: 20px; border: 0px solid #ffff…" at bounding box center [466, 191] width 449 height 270
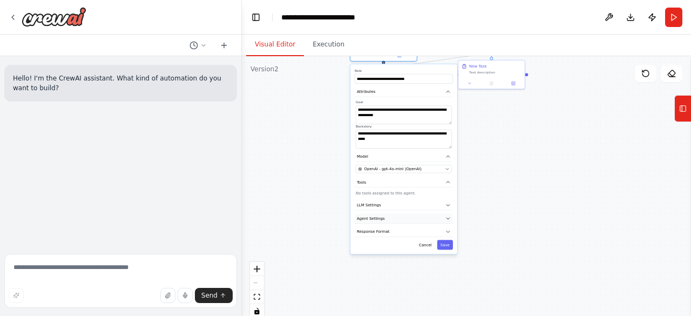
click at [382, 215] on button "Agent Settings" at bounding box center [404, 218] width 98 height 10
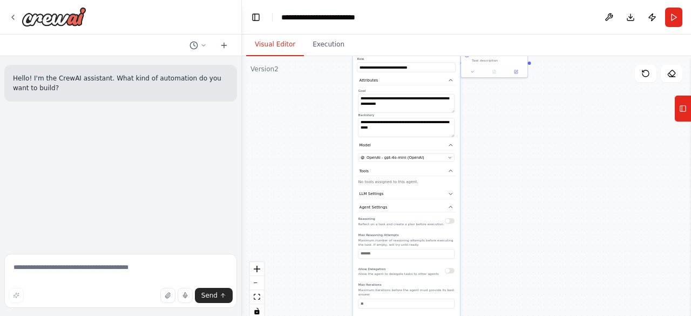
drag, startPoint x: 492, startPoint y: 186, endPoint x: 495, endPoint y: 164, distance: 21.8
click at [495, 164] on div ".deletable-edge-delete-btn { width: 20px; height: 20px; border: 0px solid #ffff…" at bounding box center [466, 191] width 449 height 270
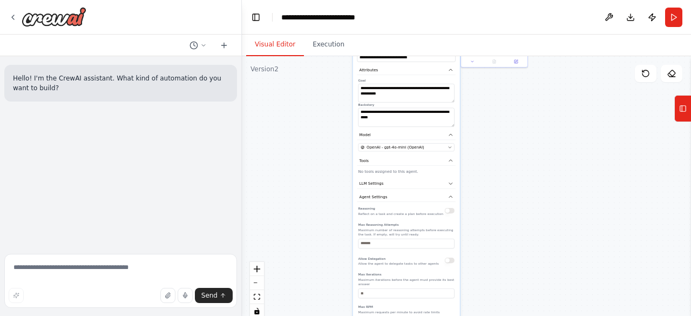
drag, startPoint x: 495, startPoint y: 154, endPoint x: 501, endPoint y: 117, distance: 37.7
click at [501, 117] on div ".deletable-edge-delete-btn { width: 20px; height: 20px; border: 0px solid #ffff…" at bounding box center [466, 191] width 449 height 270
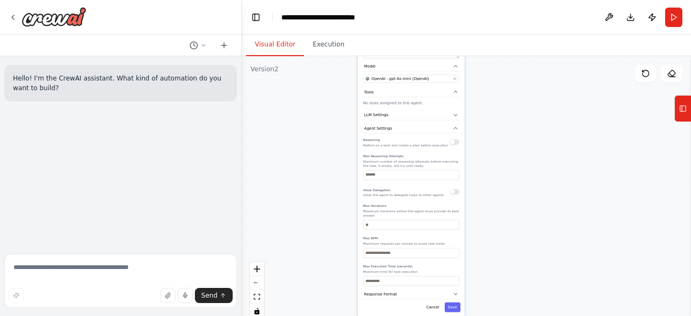
drag, startPoint x: 508, startPoint y: 215, endPoint x: 505, endPoint y: 163, distance: 52.4
click at [505, 163] on div ".deletable-edge-delete-btn { width: 20px; height: 20px; border: 0px solid #ffff…" at bounding box center [466, 191] width 449 height 270
drag, startPoint x: 505, startPoint y: 167, endPoint x: 499, endPoint y: 189, distance: 22.9
click at [499, 189] on div ".deletable-edge-delete-btn { width: 20px; height: 20px; border: 0px solid #ffff…" at bounding box center [466, 191] width 449 height 270
click at [420, 133] on button "Agent Settings" at bounding box center [404, 129] width 98 height 10
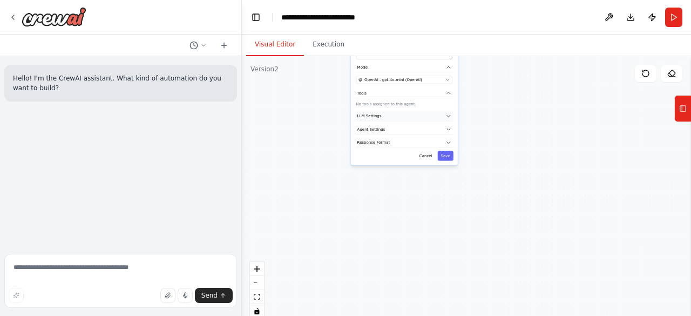
click at [401, 118] on button "LLM Settings" at bounding box center [404, 116] width 98 height 10
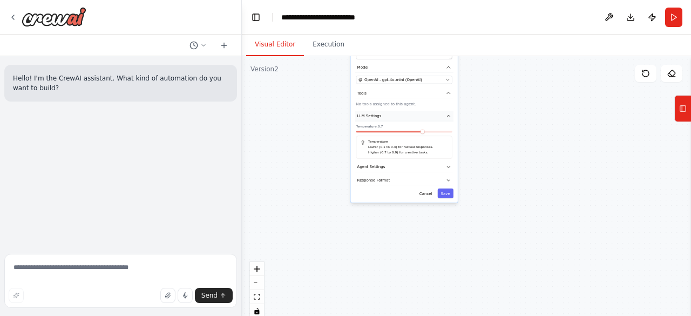
click at [401, 118] on button "LLM Settings" at bounding box center [404, 116] width 98 height 10
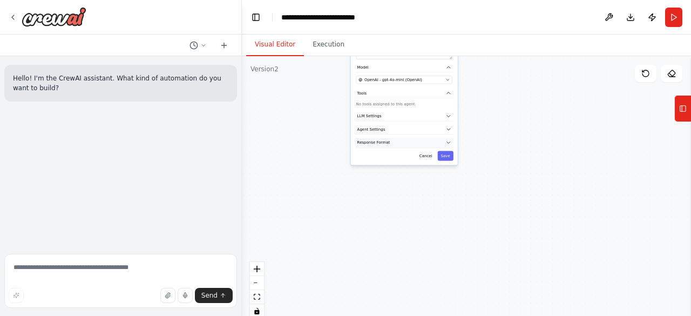
click at [391, 140] on button "Response Format" at bounding box center [404, 143] width 98 height 10
click at [402, 168] on button "Add Property" at bounding box center [404, 170] width 96 height 12
click at [410, 169] on select "**** ******* ******* **** ******" at bounding box center [404, 169] width 26 height 10
click at [448, 167] on icon "button" at bounding box center [448, 168] width 2 height 2
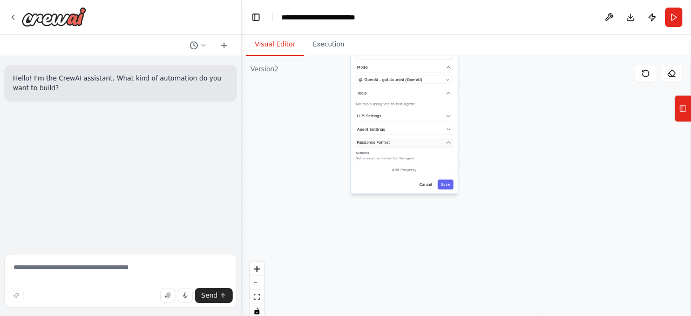
click at [397, 143] on button "Response Format" at bounding box center [404, 143] width 98 height 10
click at [385, 125] on button "Agent Settings" at bounding box center [404, 129] width 98 height 10
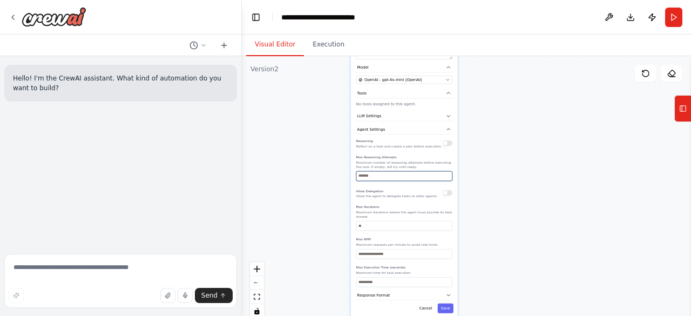
click at [374, 177] on input "number" at bounding box center [404, 176] width 96 height 10
click at [373, 225] on input "number" at bounding box center [404, 226] width 96 height 10
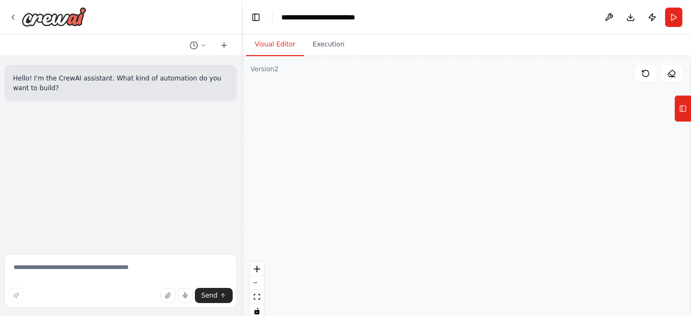
drag, startPoint x: 522, startPoint y: 185, endPoint x: 443, endPoint y: 74, distance: 136.3
click at [443, 74] on div ".deletable-edge-delete-btn { width: 20px; height: 20px; border: 0px solid #ffff…" at bounding box center [466, 191] width 449 height 270
drag, startPoint x: 415, startPoint y: 156, endPoint x: 379, endPoint y: 156, distance: 35.6
click at [379, 156] on div ".deletable-edge-delete-btn { width: 20px; height: 20px; border: 0px solid #ffff…" at bounding box center [466, 191] width 449 height 270
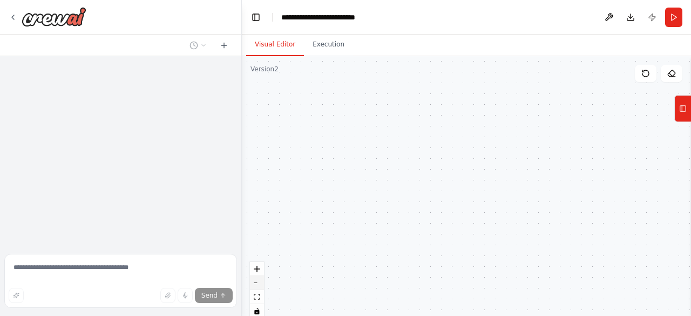
click at [260, 283] on icon "zoom out" at bounding box center [257, 282] width 6 height 1
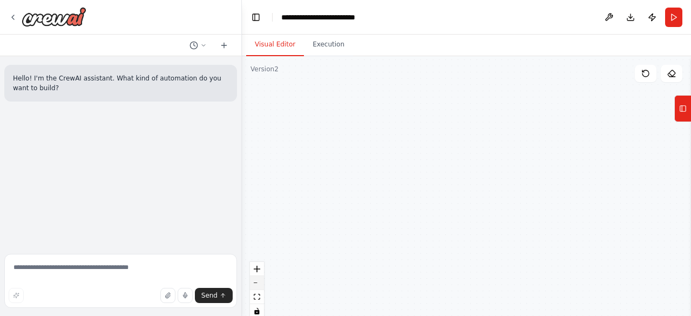
click at [260, 283] on icon "zoom out" at bounding box center [257, 282] width 6 height 1
click at [260, 283] on div "React Flow controls" at bounding box center [257, 290] width 14 height 56
click at [256, 296] on icon "fit view" at bounding box center [257, 297] width 6 height 6
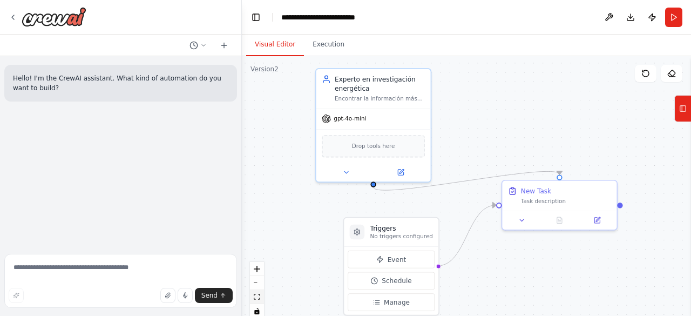
click at [259, 298] on icon "fit view" at bounding box center [257, 297] width 6 height 6
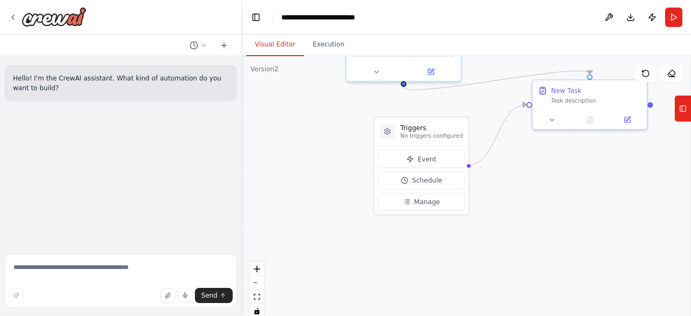
drag, startPoint x: 275, startPoint y: 213, endPoint x: 324, endPoint y: 101, distance: 122.6
click at [324, 101] on div ".deletable-edge-delete-btn { width: 20px; height: 20px; border: 0px solid #ffff…" at bounding box center [466, 191] width 449 height 270
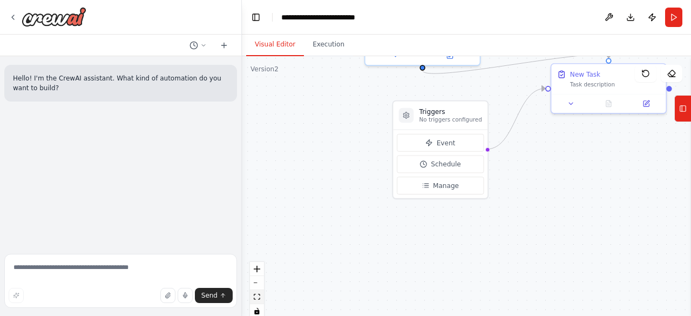
click at [257, 298] on icon "fit view" at bounding box center [257, 297] width 6 height 6
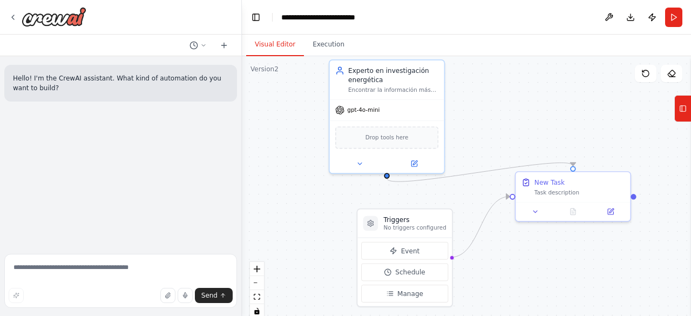
drag, startPoint x: 333, startPoint y: 244, endPoint x: 347, endPoint y: 235, distance: 15.7
click at [347, 235] on div ".deletable-edge-delete-btn { width: 20px; height: 20px; border: 0px solid #ffff…" at bounding box center [466, 191] width 449 height 270
click at [260, 282] on button "zoom out" at bounding box center [257, 283] width 14 height 14
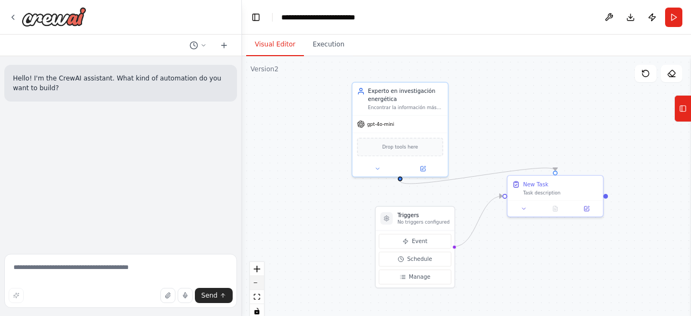
click at [260, 282] on button "zoom out" at bounding box center [257, 283] width 14 height 14
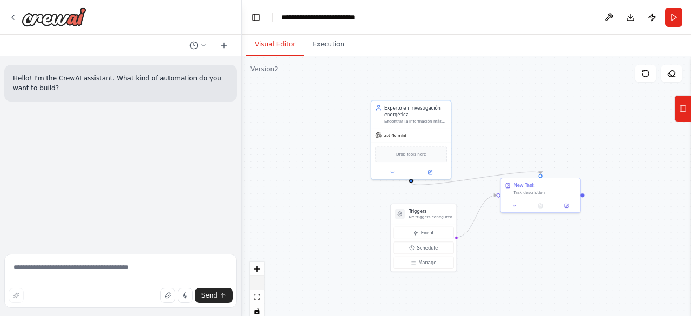
click at [260, 282] on button "zoom out" at bounding box center [257, 283] width 14 height 14
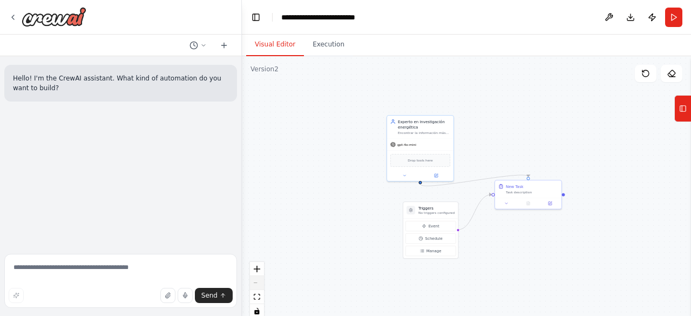
click at [260, 282] on div "React Flow controls" at bounding box center [257, 290] width 14 height 56
click at [260, 278] on div "React Flow controls" at bounding box center [257, 290] width 14 height 56
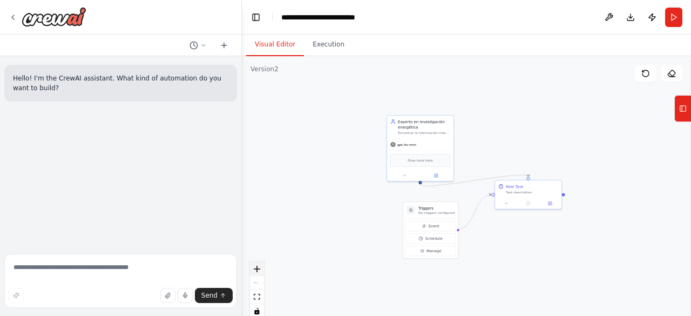
click at [255, 265] on button "zoom in" at bounding box center [257, 269] width 14 height 14
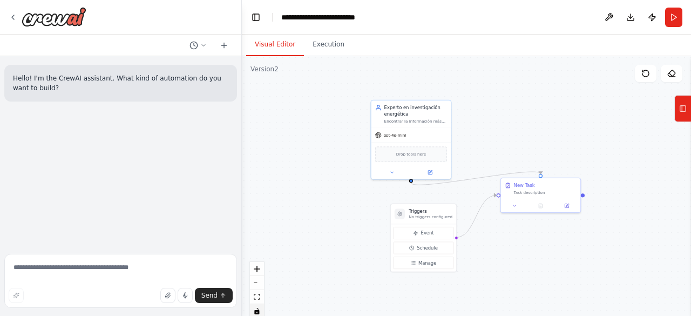
click at [258, 312] on icon "toggle interactivity" at bounding box center [256, 311] width 5 height 6
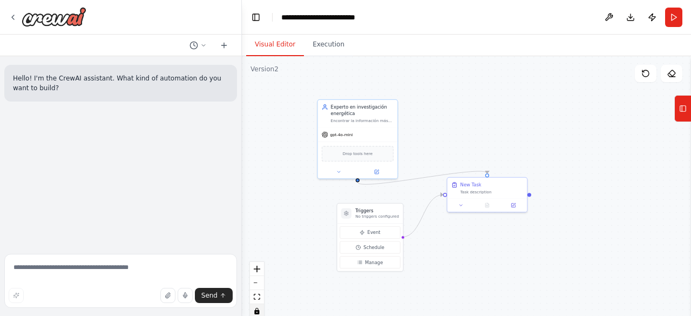
drag, startPoint x: 353, startPoint y: 253, endPoint x: 310, endPoint y: 246, distance: 43.3
click at [310, 246] on div ".deletable-edge-delete-btn { width: 20px; height: 20px; border: 0px solid #ffff…" at bounding box center [466, 191] width 449 height 270
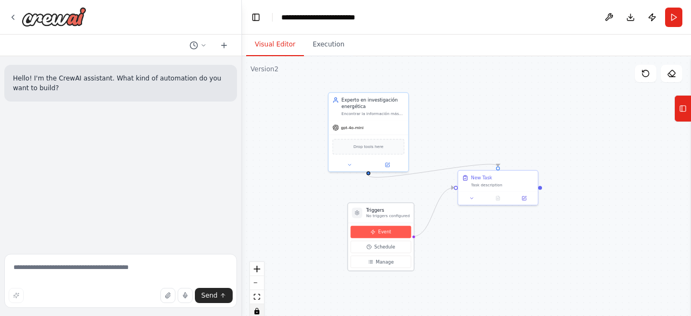
drag, startPoint x: 372, startPoint y: 216, endPoint x: 365, endPoint y: 226, distance: 11.7
click at [365, 226] on div "Event Schedule Manage" at bounding box center [381, 247] width 66 height 48
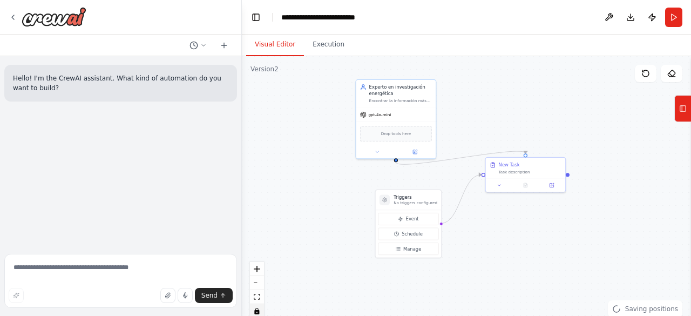
drag, startPoint x: 330, startPoint y: 206, endPoint x: 358, endPoint y: 193, distance: 30.4
click at [358, 193] on div ".deletable-edge-delete-btn { width: 20px; height: 20px; border: 0px solid #ffff…" at bounding box center [466, 191] width 449 height 270
click at [256, 308] on icon "toggle interactivity" at bounding box center [256, 311] width 5 height 6
click at [260, 267] on button "zoom in" at bounding box center [257, 269] width 14 height 14
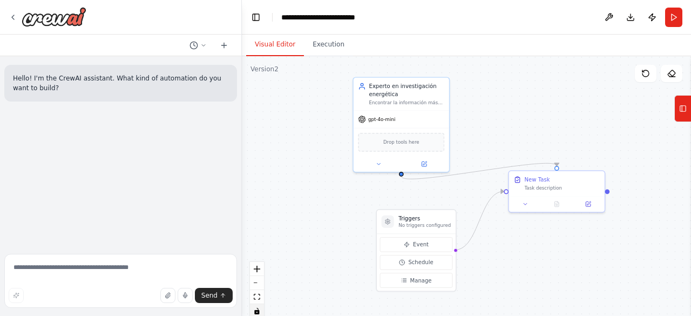
drag, startPoint x: 335, startPoint y: 224, endPoint x: 354, endPoint y: 244, distance: 27.9
click at [354, 244] on div ".deletable-edge-delete-btn { width: 20px; height: 20px; border: 0px solid #ffff…" at bounding box center [466, 191] width 449 height 270
click at [23, 11] on img at bounding box center [54, 16] width 65 height 19
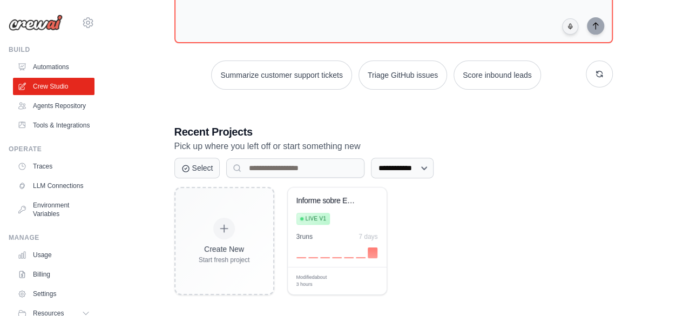
click at [488, 169] on div "**********" at bounding box center [393, 168] width 438 height 21
click at [484, 152] on p "Pick up where you left off or start something new" at bounding box center [393, 146] width 438 height 14
click at [471, 123] on div "**********" at bounding box center [393, 105] width 464 height 414
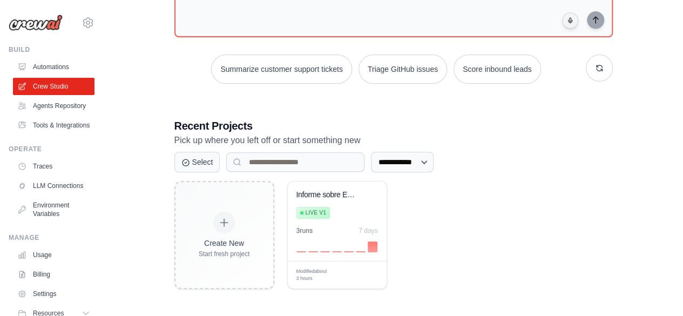
scroll to position [165, 0]
drag, startPoint x: 539, startPoint y: 159, endPoint x: 286, endPoint y: 106, distance: 258.2
click at [286, 106] on div "**********" at bounding box center [393, 100] width 464 height 414
click at [217, 154] on button "Select" at bounding box center [197, 162] width 46 height 21
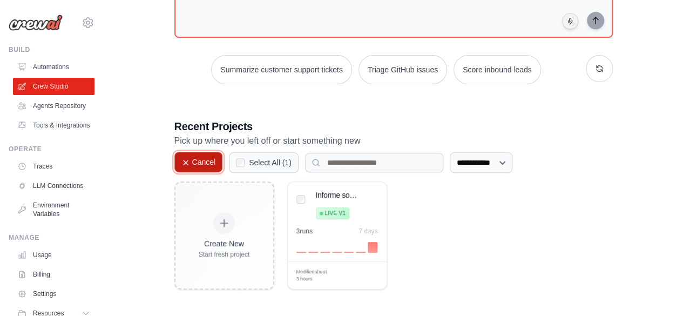
click at [217, 154] on button "Cancel" at bounding box center [198, 162] width 49 height 21
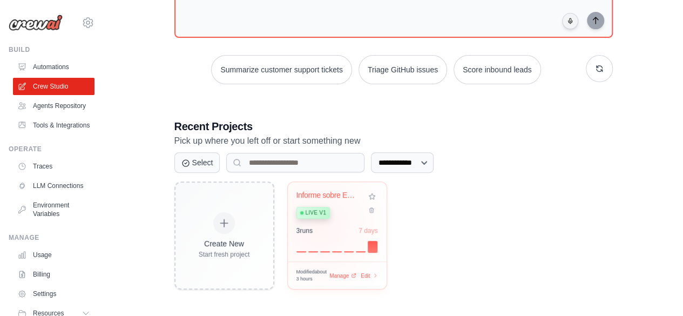
click at [319, 226] on div "3 run s 7 days" at bounding box center [337, 230] width 82 height 9
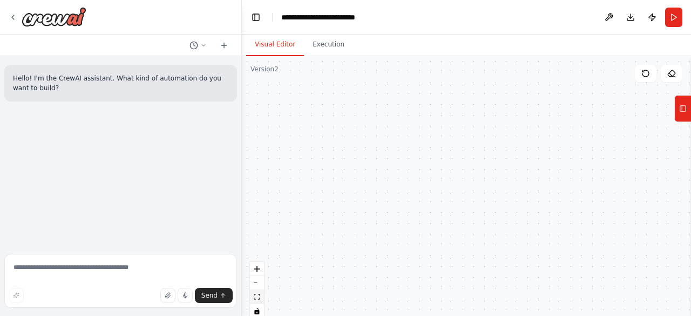
click at [261, 295] on button "fit view" at bounding box center [257, 297] width 14 height 14
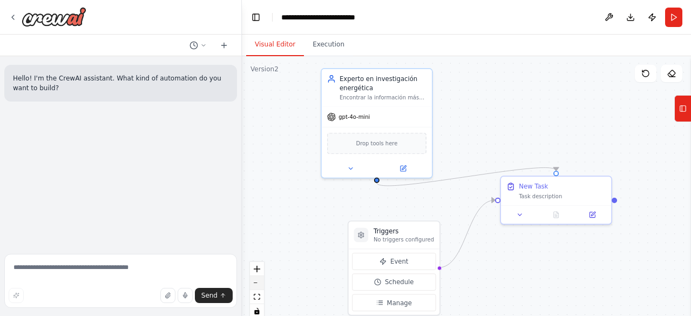
click at [255, 286] on button "zoom out" at bounding box center [257, 283] width 14 height 14
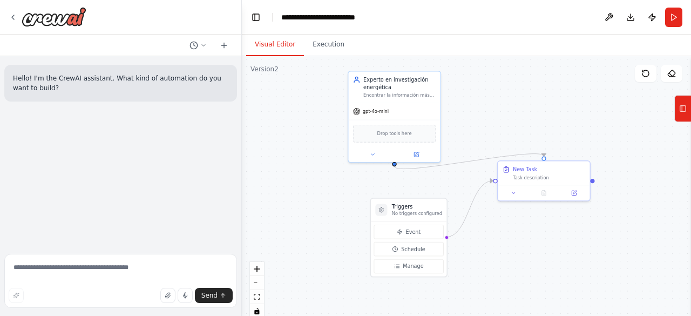
drag, startPoint x: 298, startPoint y: 246, endPoint x: 303, endPoint y: 231, distance: 16.2
click at [303, 231] on div ".deletable-edge-delete-btn { width: 20px; height: 20px; border: 0px solid #ffff…" at bounding box center [466, 191] width 449 height 270
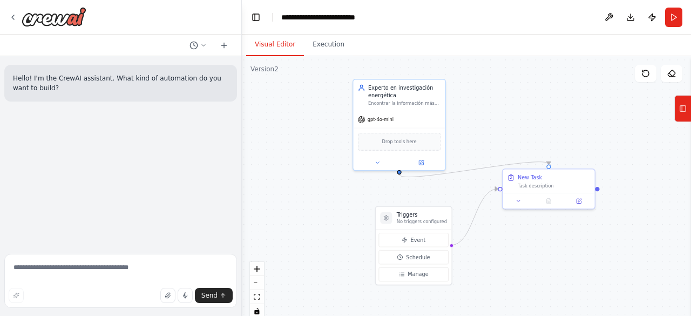
drag, startPoint x: 303, startPoint y: 231, endPoint x: 305, endPoint y: 236, distance: 5.6
click at [305, 236] on div ".deletable-edge-delete-btn { width: 20px; height: 20px; border: 0px solid #ffff…" at bounding box center [466, 191] width 449 height 270
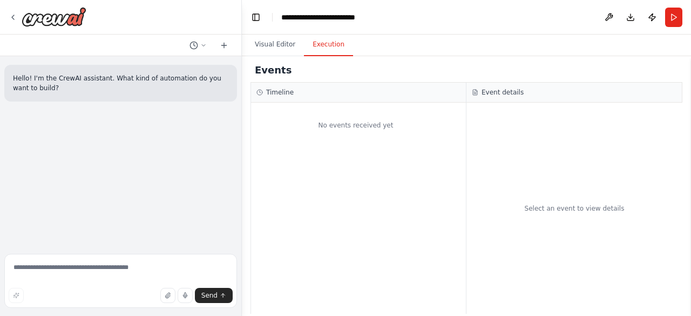
click at [325, 46] on button "Execution" at bounding box center [328, 44] width 49 height 23
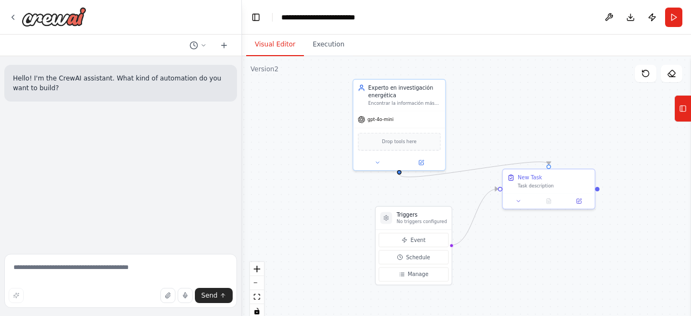
click at [285, 48] on button "Visual Editor" at bounding box center [275, 44] width 58 height 23
click at [376, 163] on icon at bounding box center [378, 161] width 6 height 6
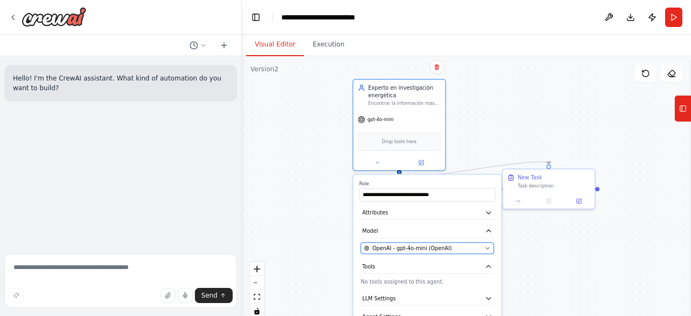
click at [400, 246] on span "OpenAI - gpt-4o-mini (OpenAI)" at bounding box center [412, 249] width 79 height 8
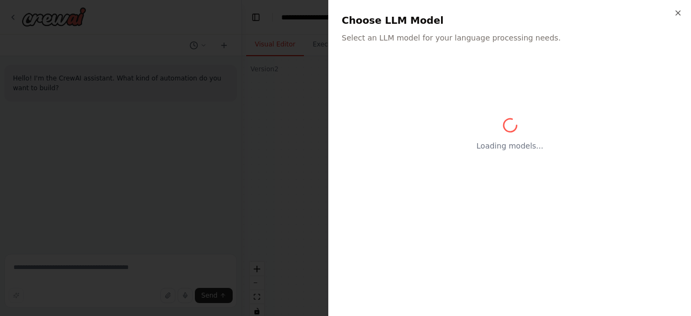
click at [400, 246] on div "Loading models..." at bounding box center [510, 184] width 336 height 238
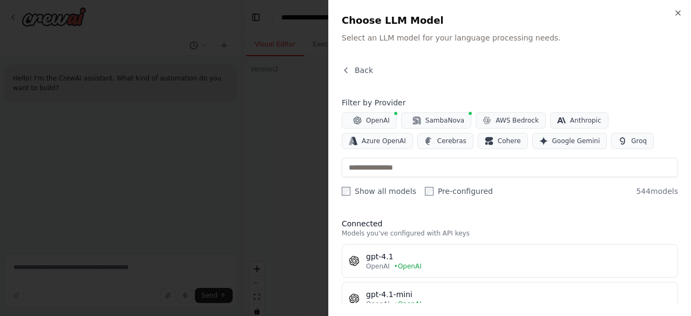
click at [258, 182] on div at bounding box center [345, 158] width 691 height 316
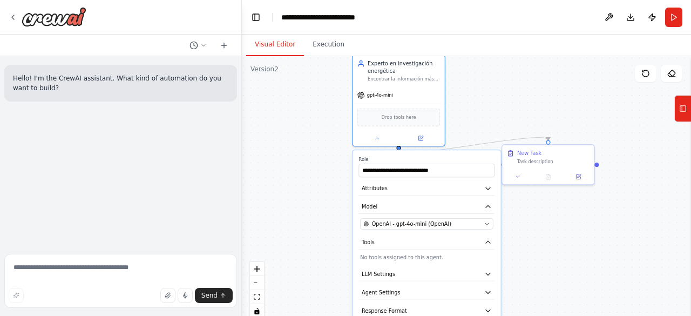
drag, startPoint x: 333, startPoint y: 123, endPoint x: 332, endPoint y: 100, distance: 23.2
click at [332, 100] on div ".deletable-edge-delete-btn { width: 20px; height: 20px; border: 0px solid #ffff…" at bounding box center [466, 191] width 449 height 270
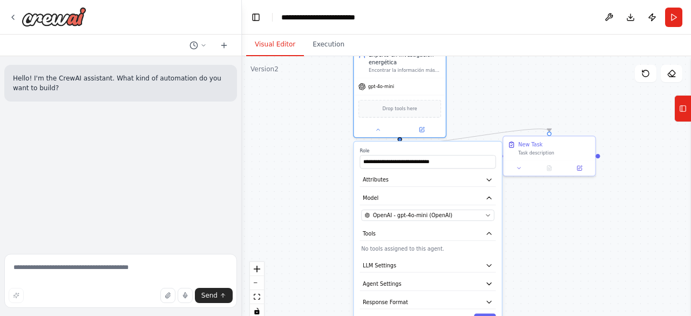
drag, startPoint x: 272, startPoint y: 160, endPoint x: 273, endPoint y: 151, distance: 9.2
click at [273, 151] on div ".deletable-edge-delete-btn { width: 20px; height: 20px; border: 0px solid #ffff…" at bounding box center [466, 191] width 449 height 270
click at [261, 283] on button "zoom out" at bounding box center [257, 283] width 14 height 14
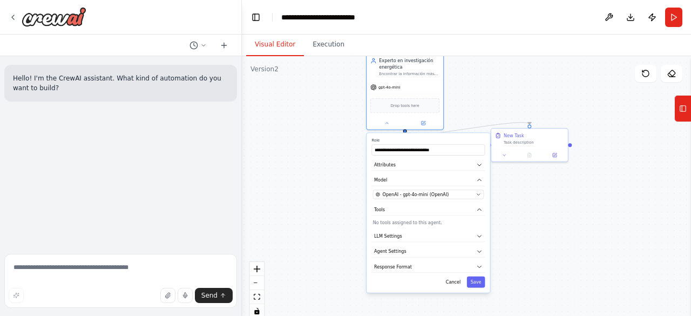
drag, startPoint x: 333, startPoint y: 273, endPoint x: 325, endPoint y: 259, distance: 16.5
click at [325, 259] on div ".deletable-edge-delete-btn { width: 20px; height: 20px; border: 0px solid #ffff…" at bounding box center [466, 191] width 449 height 270
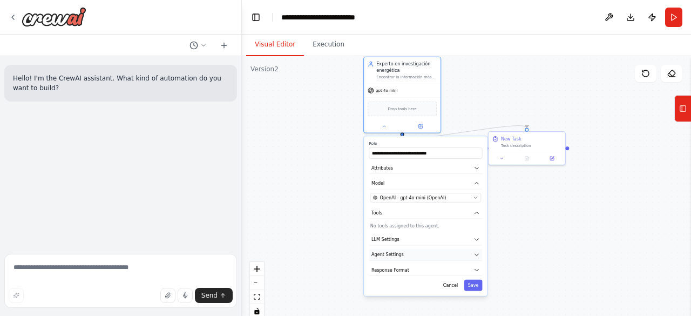
click at [408, 256] on button "Agent Settings" at bounding box center [425, 254] width 113 height 11
click at [396, 234] on button "LLM Settings" at bounding box center [425, 239] width 113 height 11
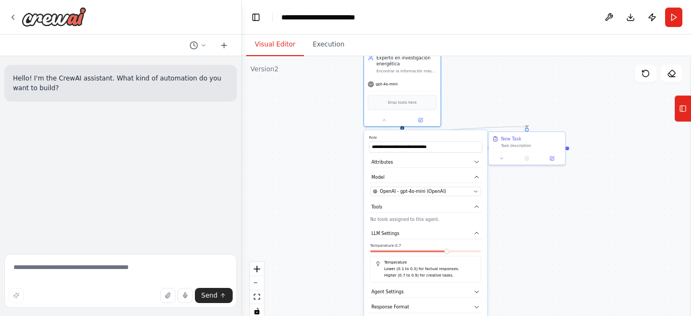
click at [401, 272] on p "Lower (0.1 to 0.3) for factual responses." at bounding box center [430, 269] width 92 height 6
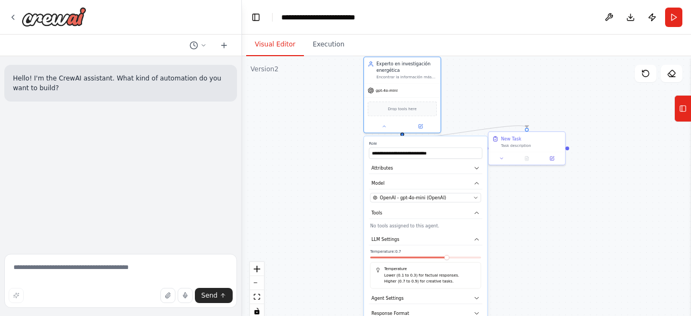
click at [401, 274] on p "Lower (0.1 to 0.3) for factual responses." at bounding box center [430, 275] width 92 height 6
drag, startPoint x: 449, startPoint y: 234, endPoint x: 426, endPoint y: 238, distance: 23.6
click at [426, 238] on button "LLM Settings" at bounding box center [425, 239] width 113 height 11
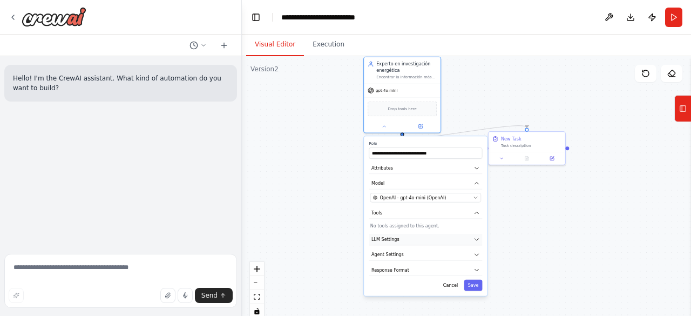
click at [426, 238] on button "LLM Settings" at bounding box center [425, 239] width 113 height 11
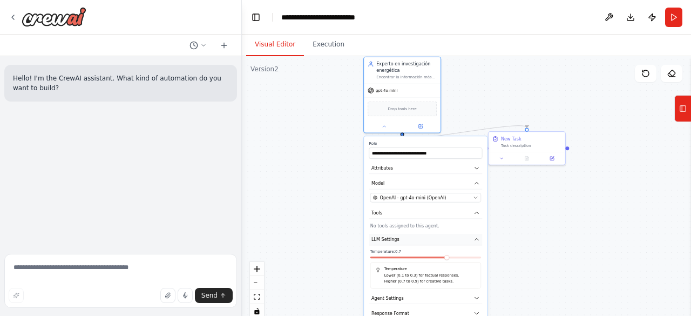
click at [426, 238] on button "LLM Settings" at bounding box center [425, 239] width 113 height 11
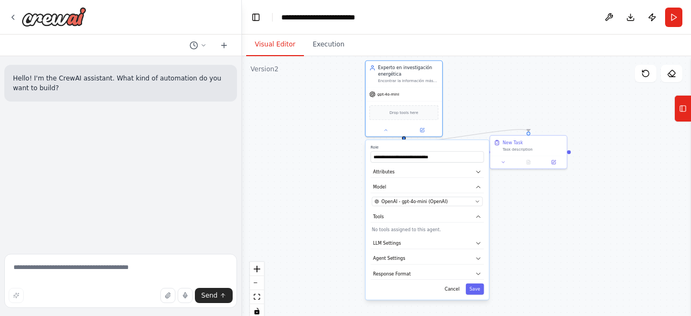
click at [347, 248] on div ".deletable-edge-delete-btn { width: 20px; height: 20px; border: 0px solid #ffff…" at bounding box center [466, 191] width 449 height 270
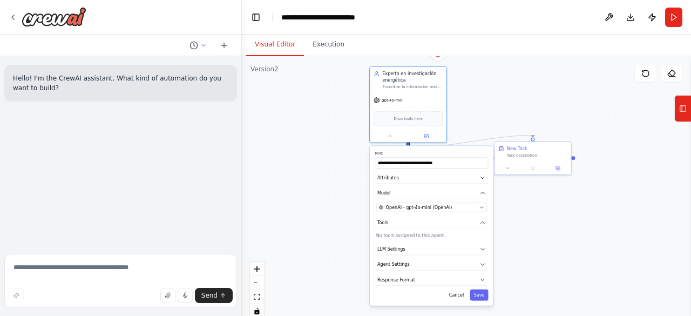
drag, startPoint x: 345, startPoint y: 246, endPoint x: 352, endPoint y: 254, distance: 11.1
click at [352, 254] on div ".deletable-edge-delete-btn { width: 20px; height: 20px; border: 0px solid #ffff…" at bounding box center [466, 191] width 449 height 270
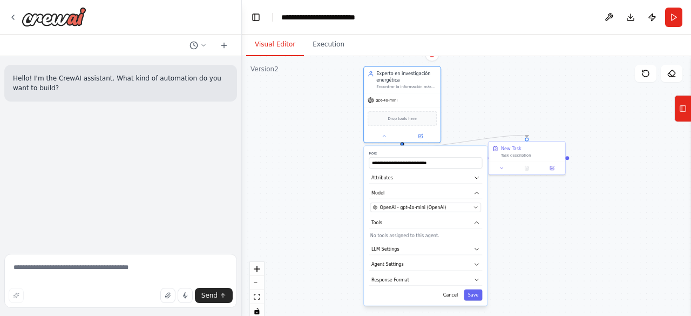
drag, startPoint x: 352, startPoint y: 254, endPoint x: 345, endPoint y: 254, distance: 6.5
click at [345, 254] on div ".deletable-edge-delete-btn { width: 20px; height: 20px; border: 0px solid #ffff…" at bounding box center [466, 191] width 449 height 270
click at [394, 181] on button "Attributes" at bounding box center [425, 177] width 113 height 11
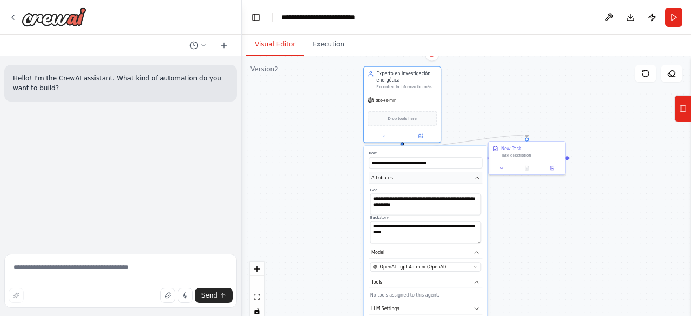
click at [394, 181] on button "Attributes" at bounding box center [425, 177] width 113 height 11
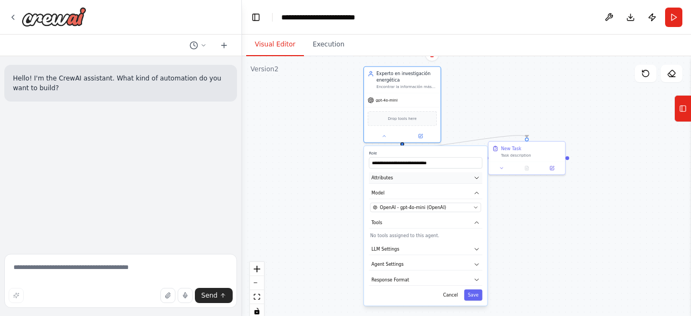
click at [394, 181] on button "Attributes" at bounding box center [425, 177] width 113 height 11
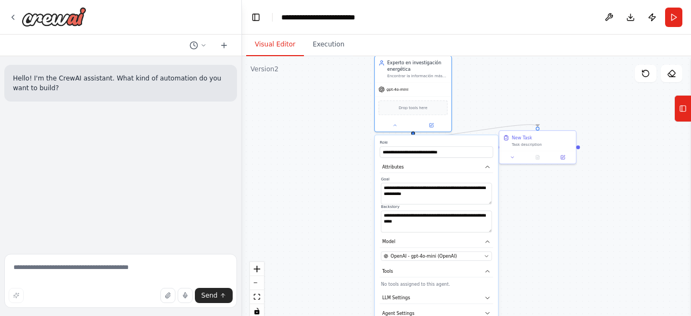
drag, startPoint x: 303, startPoint y: 167, endPoint x: 314, endPoint y: 156, distance: 15.3
click at [314, 156] on div ".deletable-edge-delete-btn { width: 20px; height: 20px; border: 0px solid #ffff…" at bounding box center [466, 191] width 449 height 270
click at [396, 125] on icon at bounding box center [395, 123] width 5 height 5
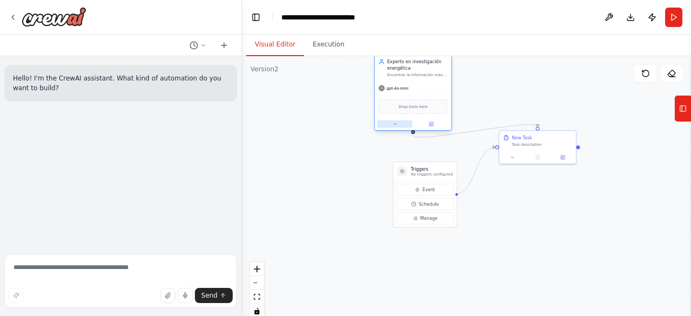
click at [396, 125] on icon at bounding box center [395, 123] width 5 height 5
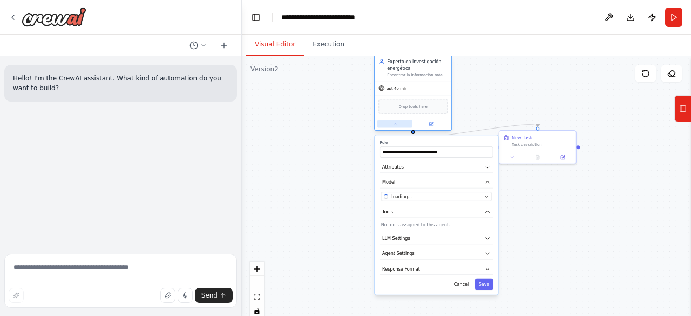
click at [396, 125] on icon at bounding box center [395, 123] width 5 height 5
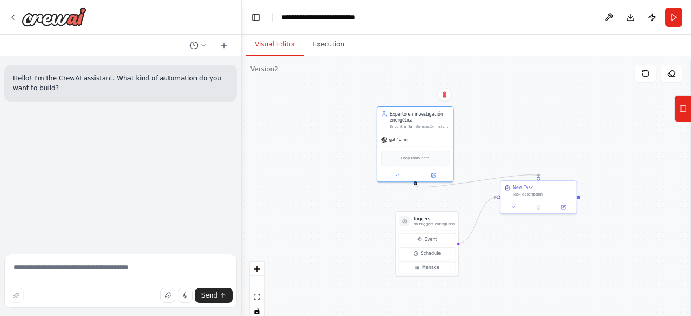
drag, startPoint x: 319, startPoint y: 121, endPoint x: 319, endPoint y: 155, distance: 33.5
click at [319, 155] on div ".deletable-edge-delete-btn { width: 20px; height: 20px; border: 0px solid #ffff…" at bounding box center [466, 191] width 449 height 270
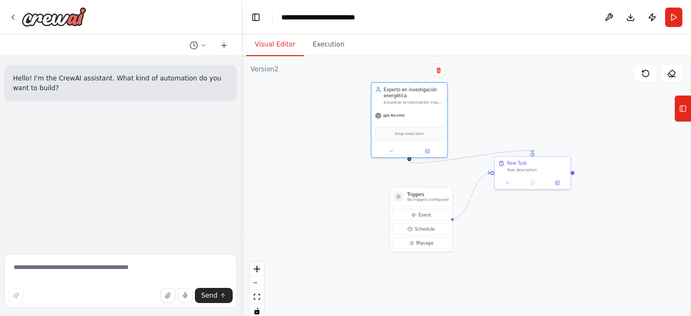
drag, startPoint x: 481, startPoint y: 136, endPoint x: 478, endPoint y: 128, distance: 8.0
click at [478, 128] on div ".deletable-edge-delete-btn { width: 20px; height: 20px; border: 0px solid #ffff…" at bounding box center [466, 191] width 449 height 270
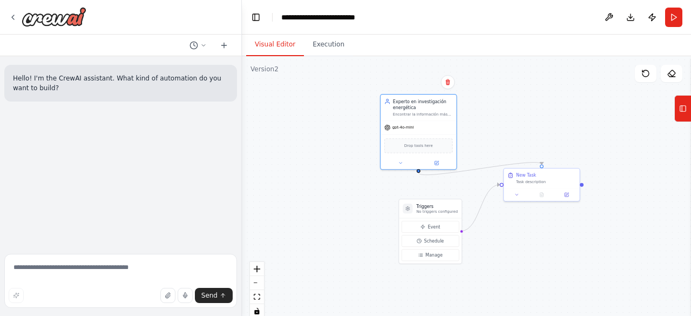
drag, startPoint x: 540, startPoint y: 126, endPoint x: 551, endPoint y: 139, distance: 16.5
click at [551, 139] on div ".deletable-edge-delete-btn { width: 20px; height: 20px; border: 0px solid #ffff…" at bounding box center [466, 191] width 449 height 270
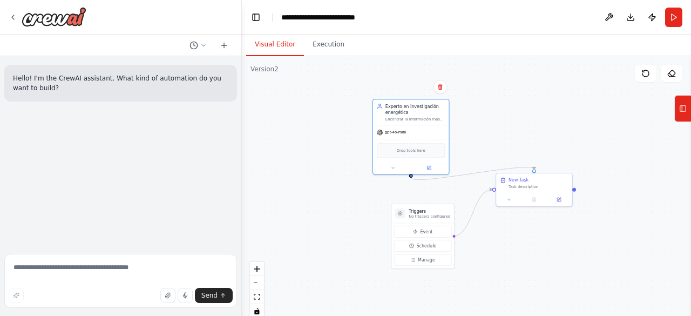
drag, startPoint x: 361, startPoint y: 184, endPoint x: 350, endPoint y: 190, distance: 12.1
click at [350, 190] on div ".deletable-edge-delete-btn { width: 20px; height: 20px; border: 0px solid #ffff…" at bounding box center [466, 191] width 449 height 270
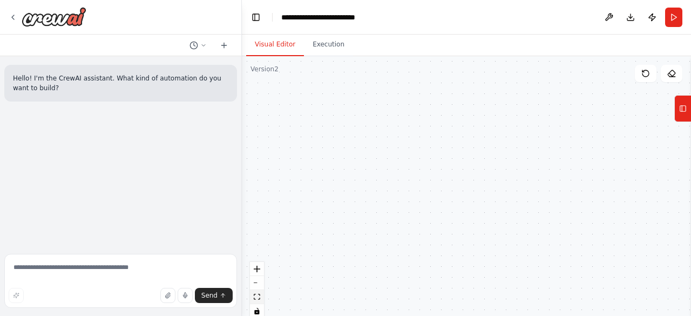
click at [257, 297] on icon "fit view" at bounding box center [257, 297] width 6 height 6
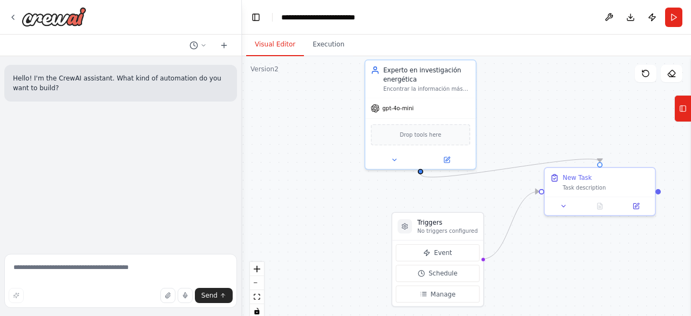
drag, startPoint x: 307, startPoint y: 261, endPoint x: 350, endPoint y: 253, distance: 44.1
click at [350, 253] on div ".deletable-edge-delete-btn { width: 20px; height: 20px; border: 0px solid #ffff…" at bounding box center [466, 191] width 449 height 270
click at [258, 284] on button "zoom out" at bounding box center [257, 283] width 14 height 14
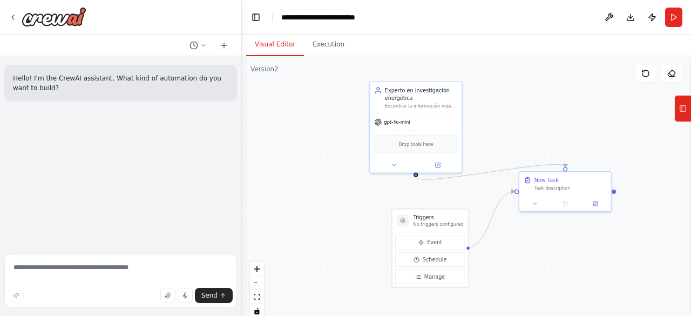
drag, startPoint x: 332, startPoint y: 240, endPoint x: 320, endPoint y: 240, distance: 11.9
click at [320, 240] on div ".deletable-edge-delete-btn { width: 20px; height: 20px; border: 0px solid #ffff…" at bounding box center [466, 191] width 449 height 270
click at [603, 19] on button at bounding box center [608, 17] width 17 height 19
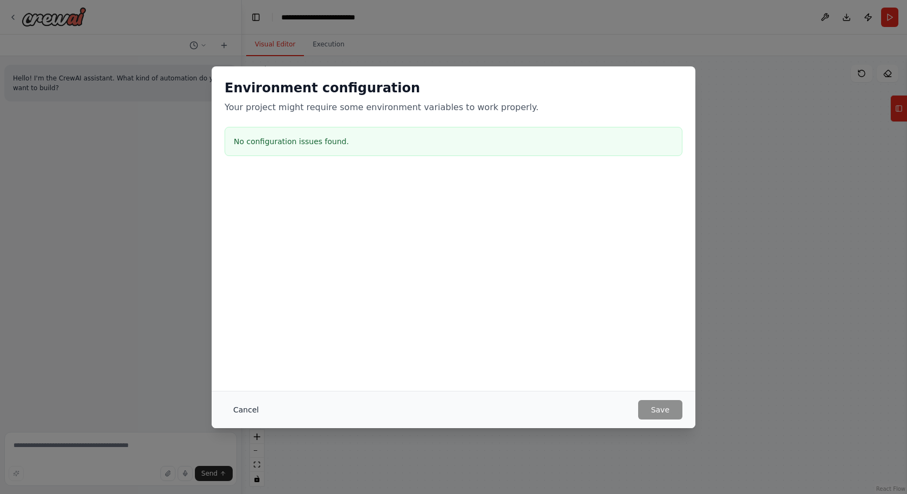
click at [235, 315] on button "Cancel" at bounding box center [246, 409] width 43 height 19
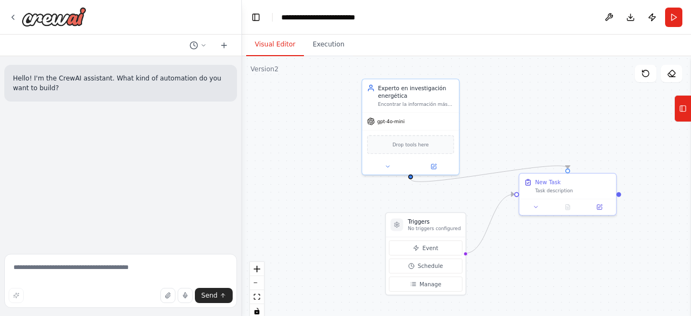
drag, startPoint x: 310, startPoint y: 119, endPoint x: 302, endPoint y: 123, distance: 8.2
click at [302, 123] on div ".deletable-edge-delete-btn { width: 20px; height: 20px; border: 0px solid #ffff…" at bounding box center [466, 191] width 449 height 270
drag, startPoint x: 302, startPoint y: 123, endPoint x: 296, endPoint y: 121, distance: 6.7
click at [296, 121] on div ".deletable-edge-delete-btn { width: 20px; height: 20px; border: 0px solid #ffff…" at bounding box center [466, 191] width 449 height 270
